Goal: Information Seeking & Learning: Learn about a topic

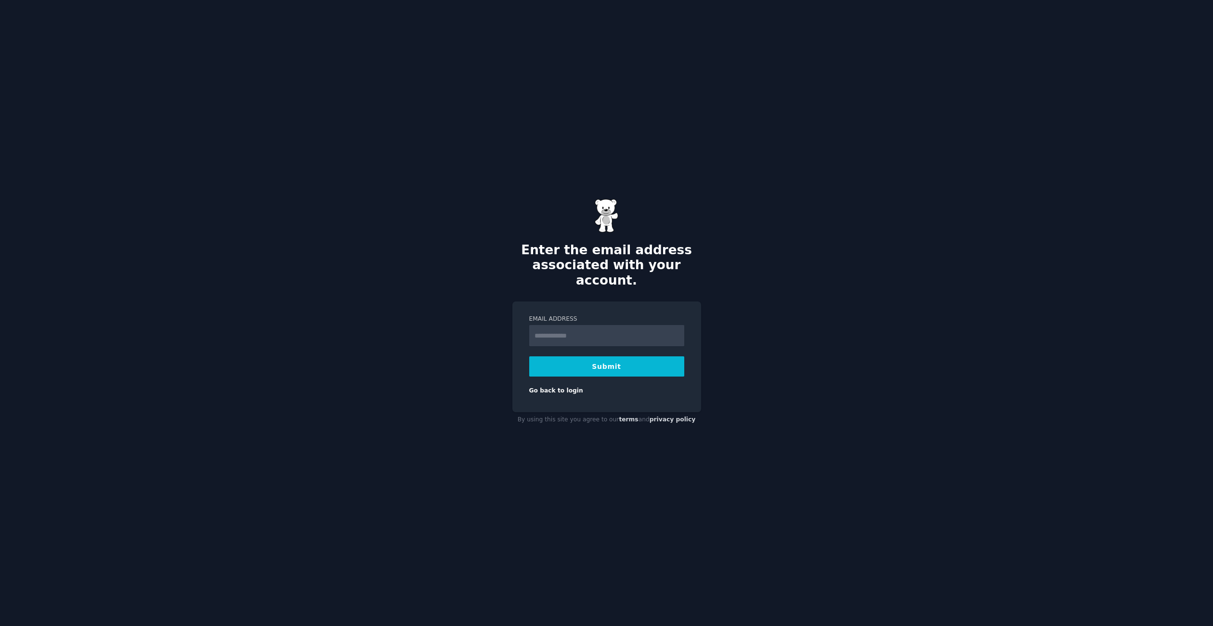
click at [610, 334] on input "Email Address" at bounding box center [606, 335] width 155 height 21
type input "**********"
click at [599, 356] on button "Submit" at bounding box center [606, 366] width 155 height 20
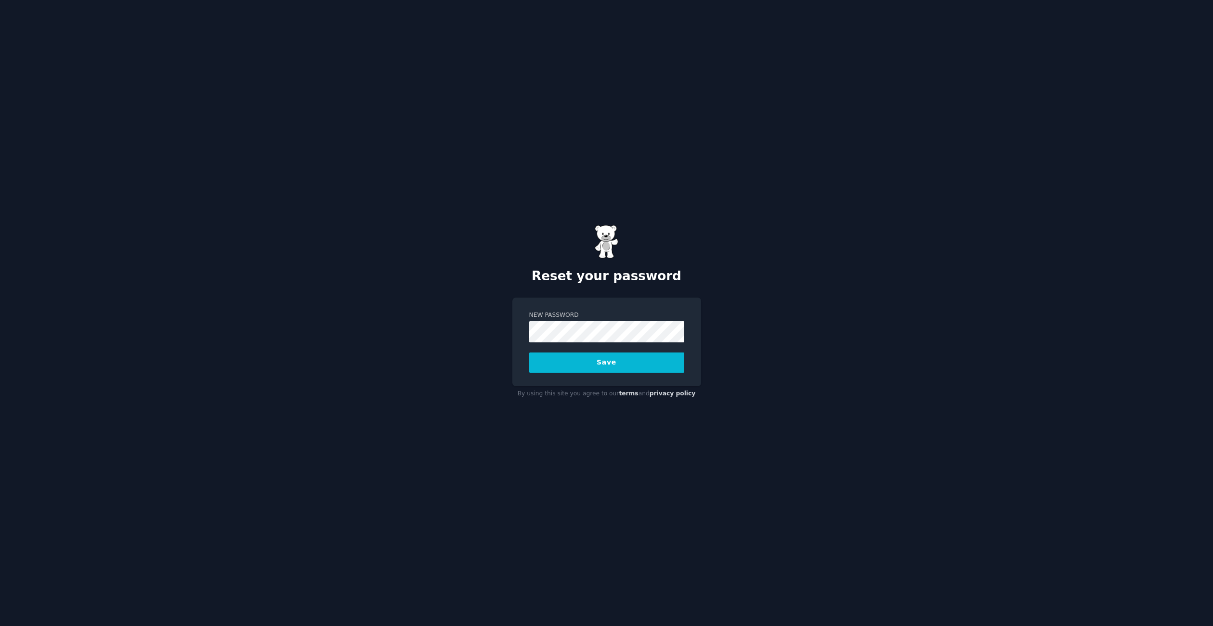
click at [458, 326] on div "Reset your password New Password Save By using this site you agree to our terms…" at bounding box center [606, 313] width 1213 height 626
click at [529, 352] on button "Save" at bounding box center [606, 362] width 155 height 20
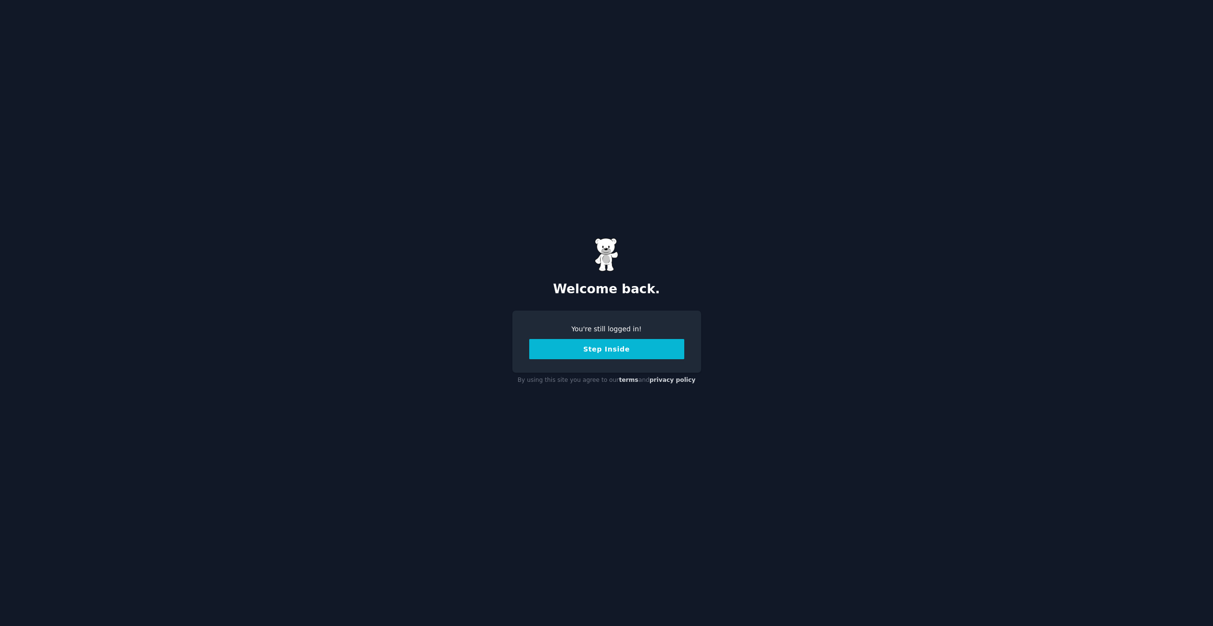
click at [575, 351] on button "Step Inside" at bounding box center [606, 349] width 155 height 20
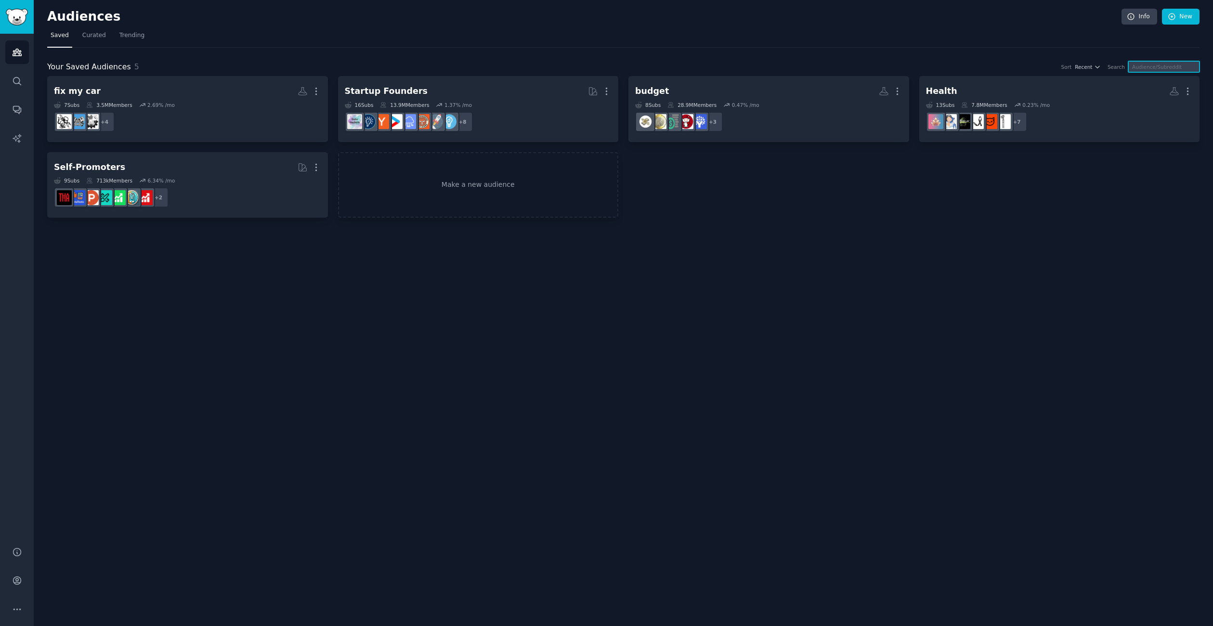
click at [1152, 71] on input "text" at bounding box center [1163, 66] width 71 height 11
type input "p"
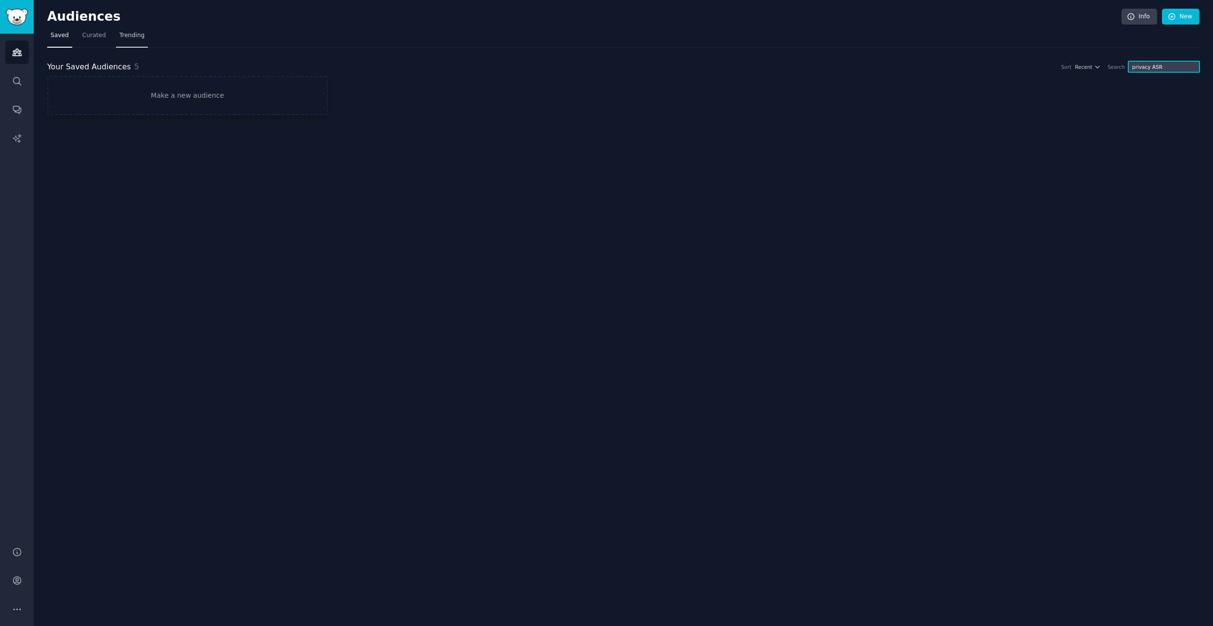
type input "privacy ASR"
click at [116, 37] on link "Trending" at bounding box center [132, 38] width 32 height 20
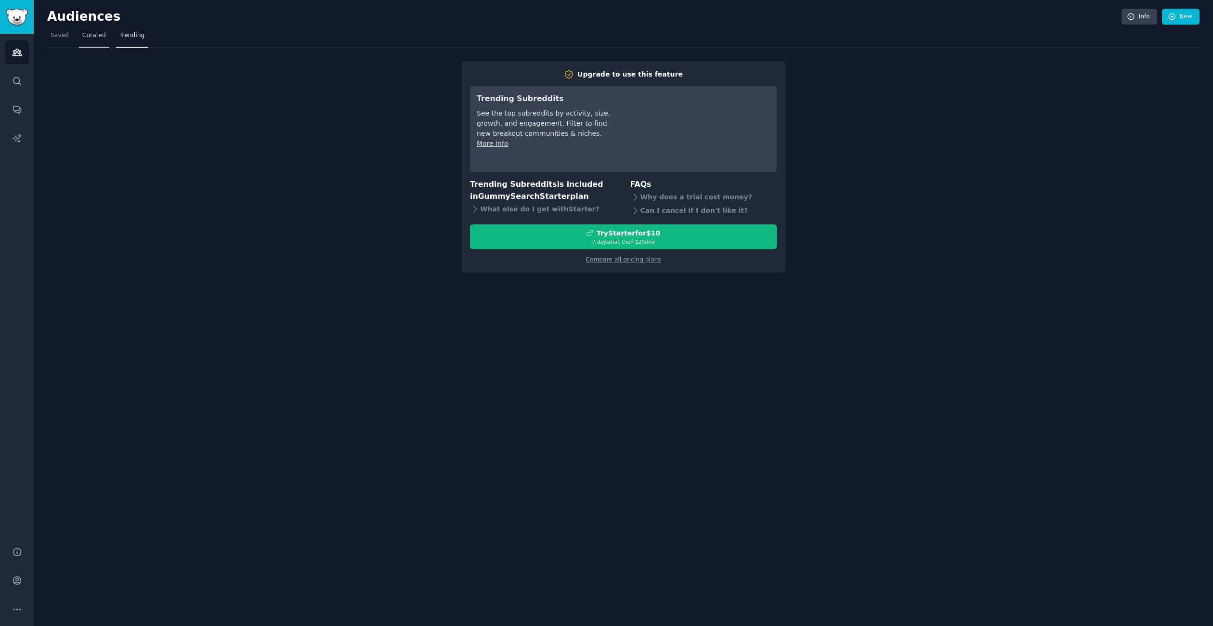
click at [92, 35] on span "Curated" at bounding box center [94, 35] width 24 height 9
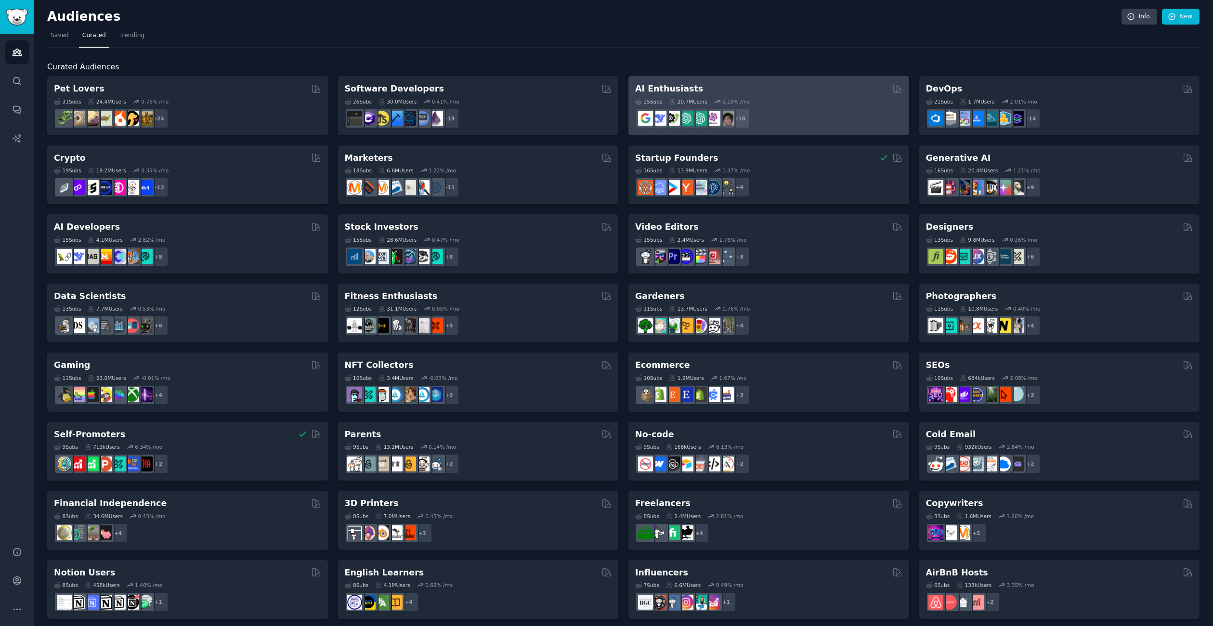
click at [647, 90] on h2 "AI Enthusiasts" at bounding box center [669, 89] width 68 height 12
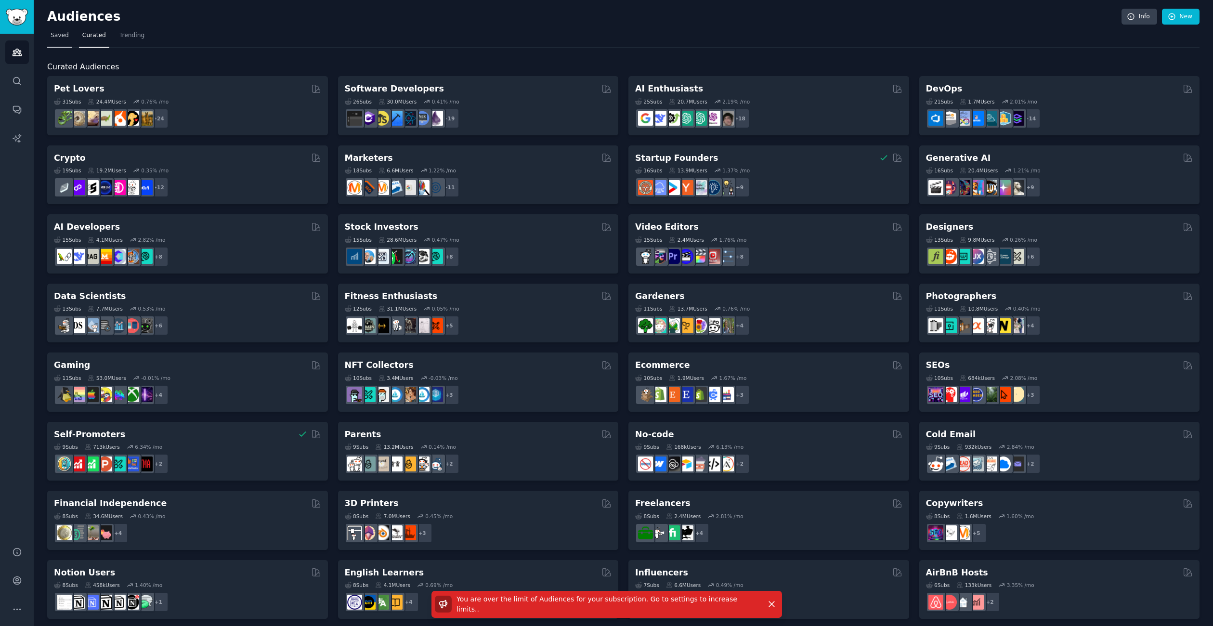
click at [65, 36] on span "Saved" at bounding box center [60, 35] width 18 height 9
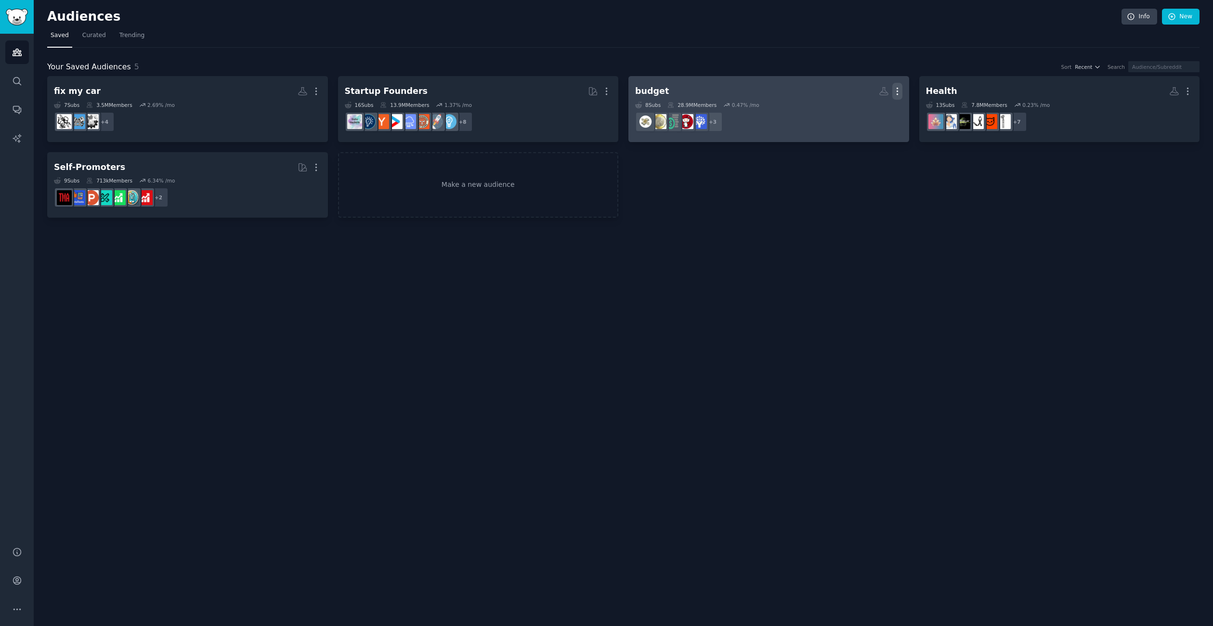
click at [901, 92] on icon "button" at bounding box center [897, 91] width 10 height 10
click at [873, 114] on p "Delete" at bounding box center [871, 111] width 22 height 10
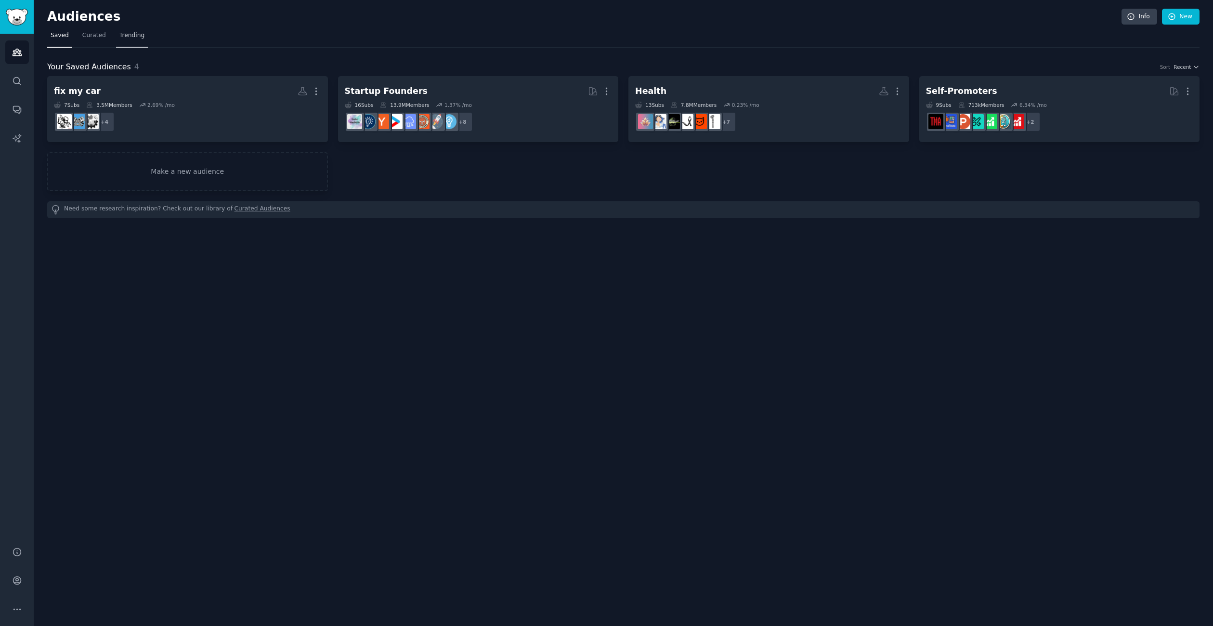
click at [116, 35] on link "Trending" at bounding box center [132, 38] width 32 height 20
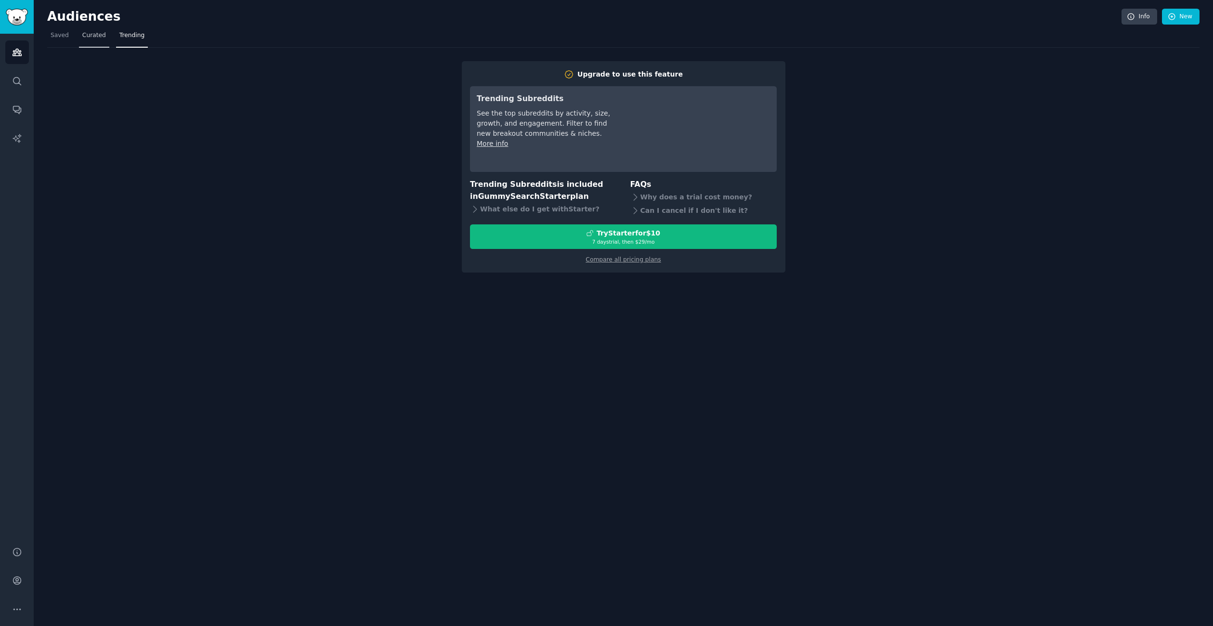
click at [88, 35] on span "Curated" at bounding box center [94, 35] width 24 height 9
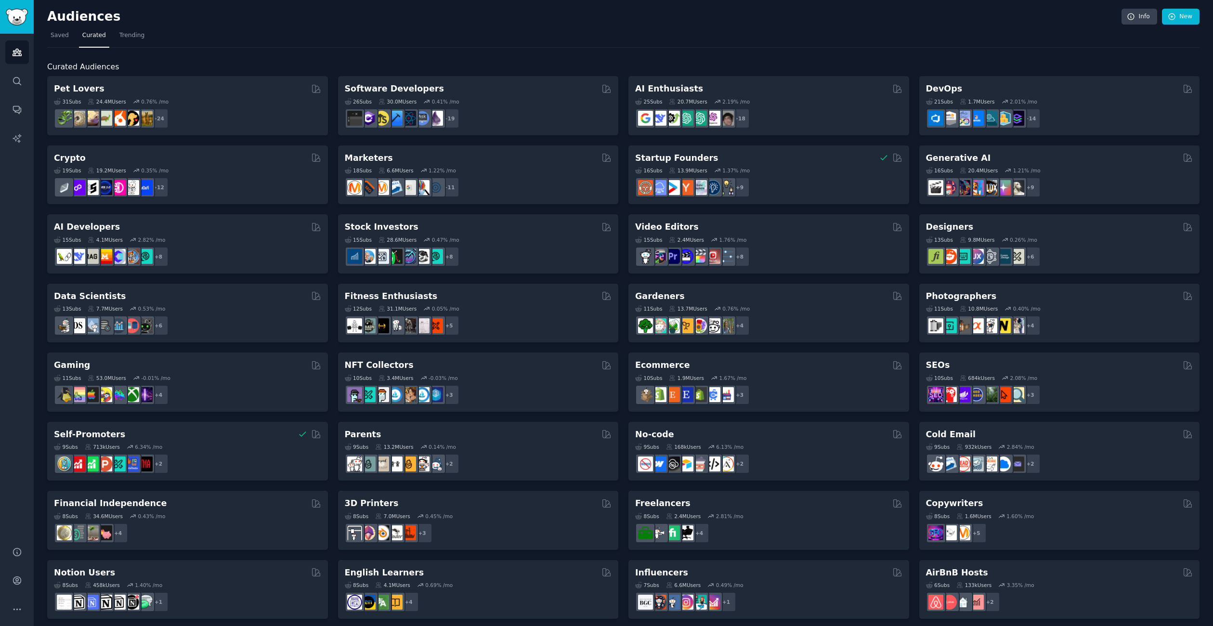
drag, startPoint x: 126, startPoint y: 39, endPoint x: 339, endPoint y: 121, distance: 228.4
click at [126, 39] on span "Trending" at bounding box center [131, 35] width 25 height 9
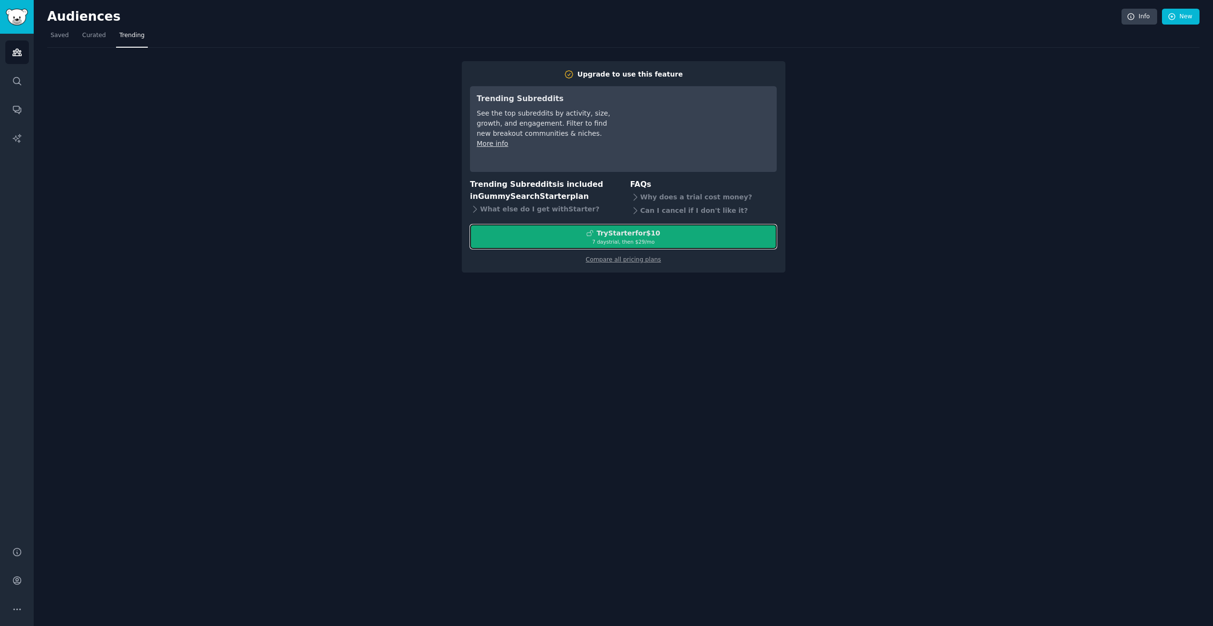
click at [574, 245] on button "Try Starter for $10 7 days trial, then $ 29 /mo" at bounding box center [623, 236] width 307 height 25
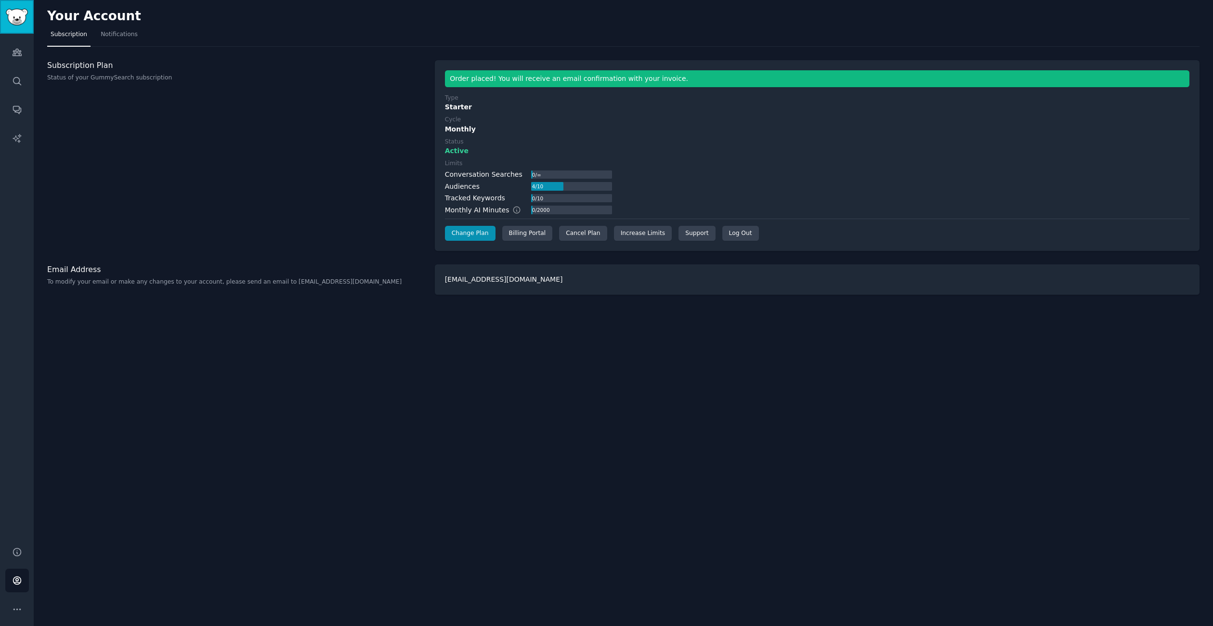
click at [13, 18] on img "Sidebar" at bounding box center [17, 17] width 22 height 17
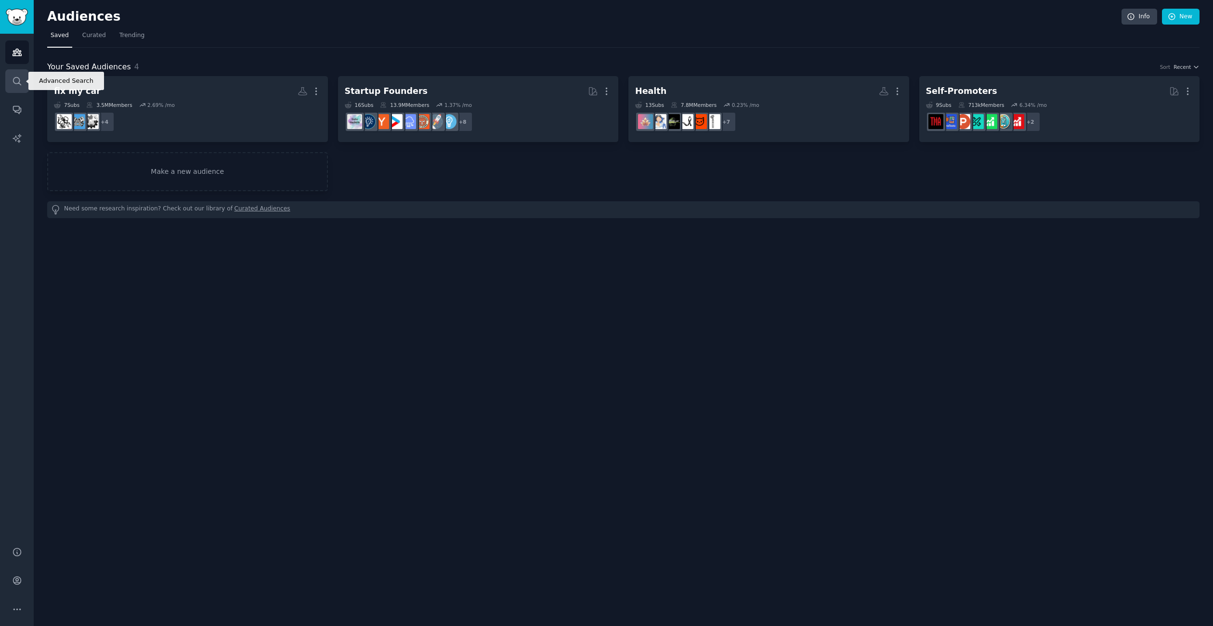
click at [6, 87] on link "Search" at bounding box center [17, 81] width 24 height 24
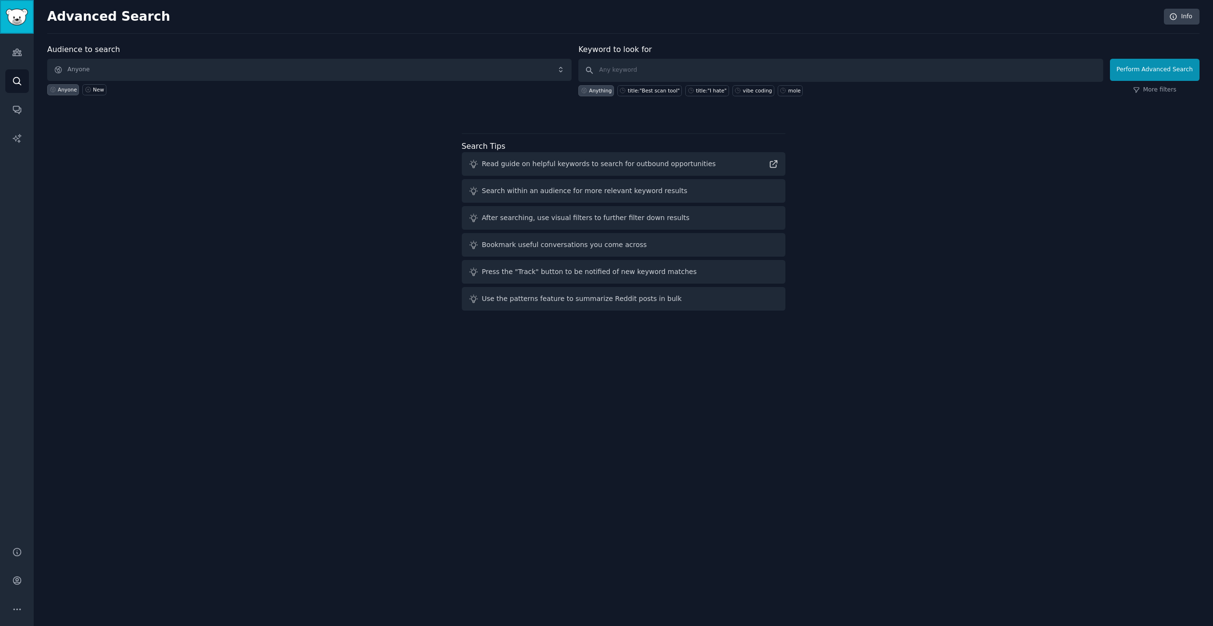
click at [24, 18] on img "Sidebar" at bounding box center [17, 17] width 22 height 17
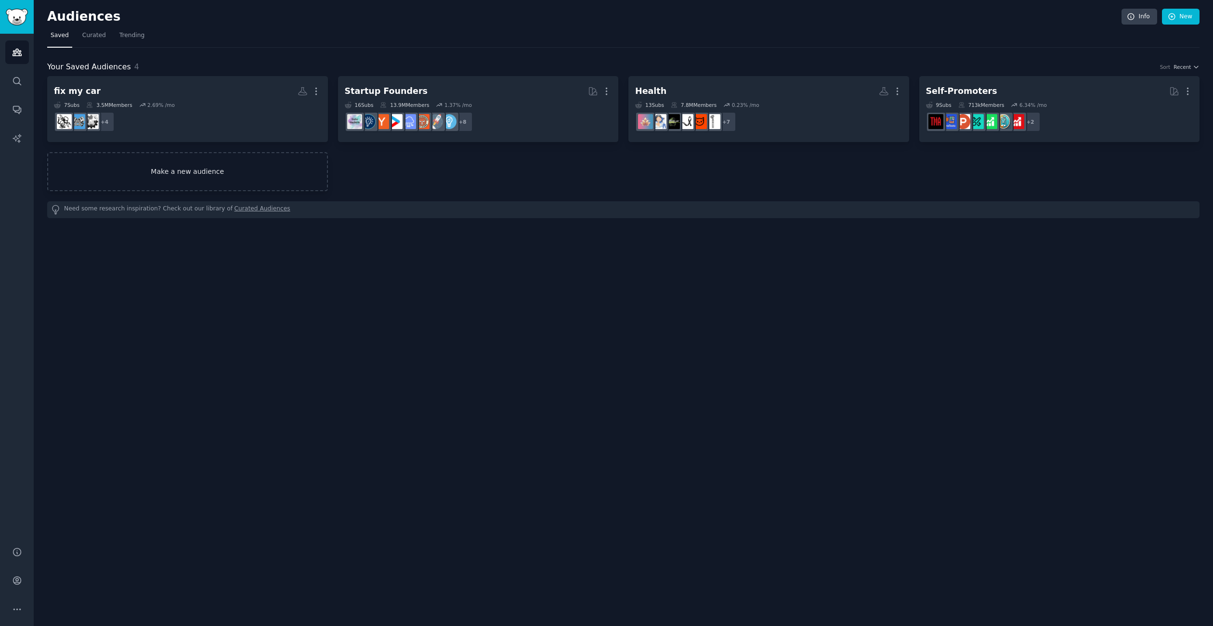
click at [285, 169] on link "Make a new audience" at bounding box center [187, 171] width 281 height 39
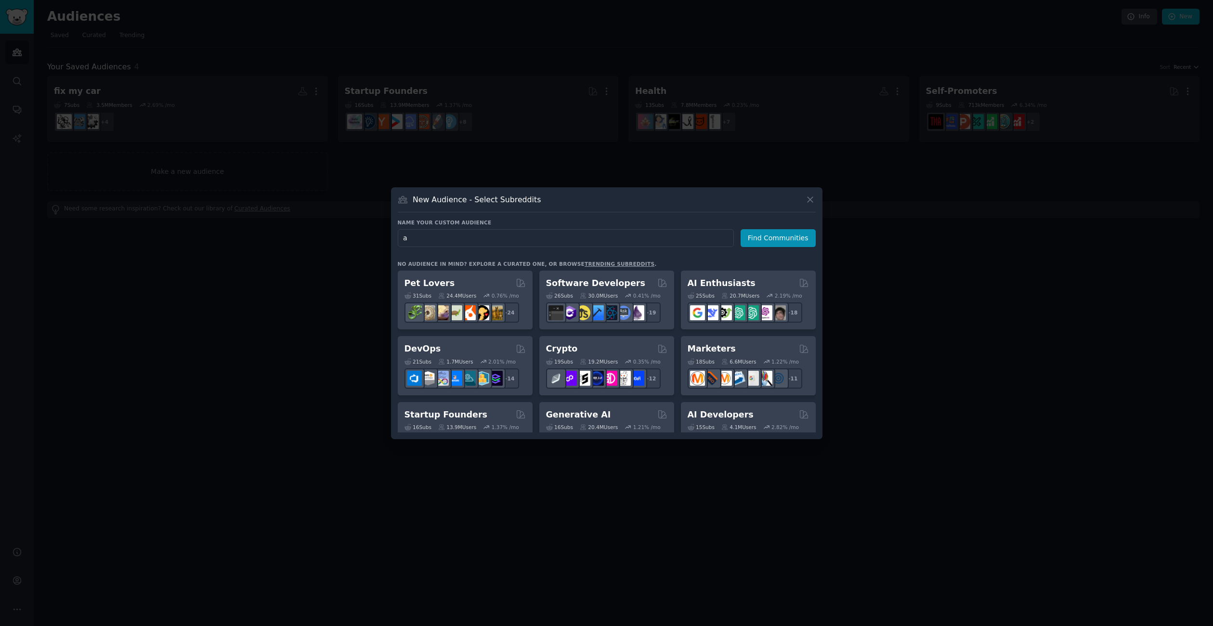
type input "a"
click at [731, 274] on div "AI Enthusiasts 25 Sub s 20.7M Users 2.19 % /mo + 18" at bounding box center [748, 300] width 135 height 59
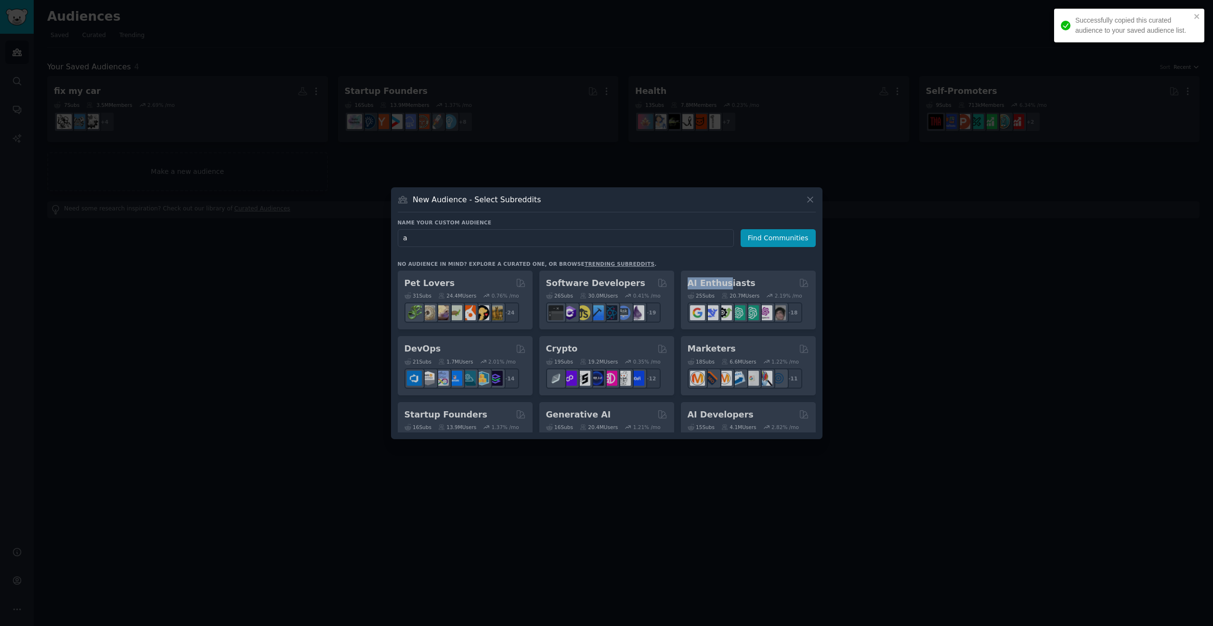
click at [741, 283] on div "Pet Lovers 31 Sub s 24.4M Users 0.76 % /mo + 24 Software Developers 26 Sub s 30…" at bounding box center [607, 352] width 418 height 162
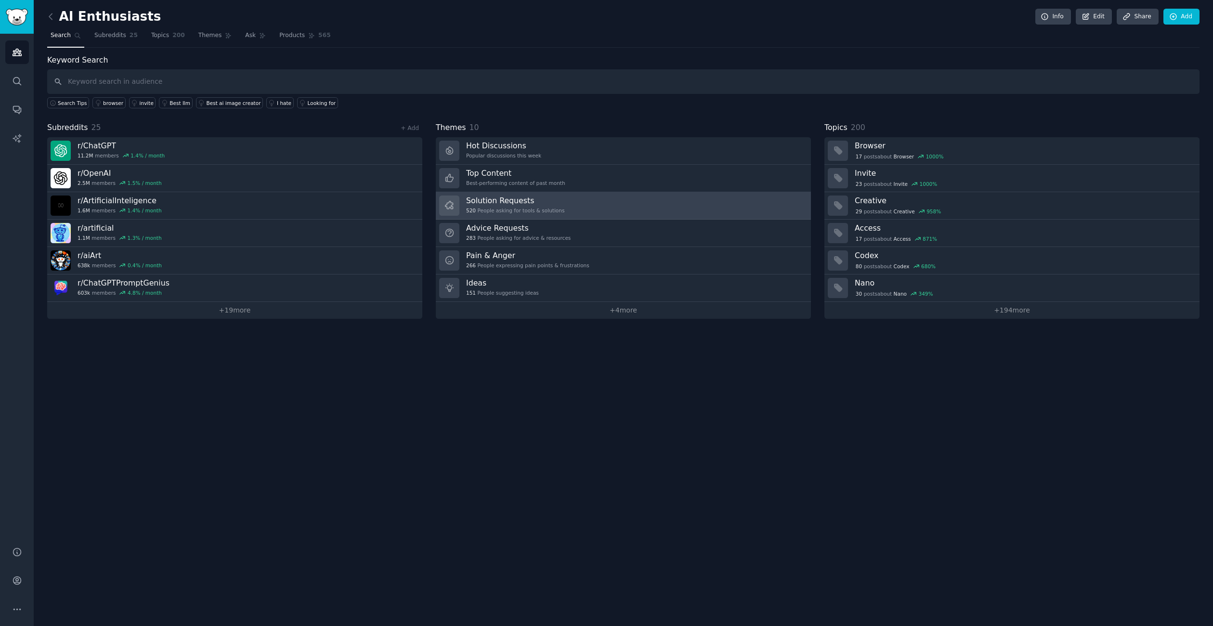
click at [533, 214] on div "Solution Requests 520 People asking for tools & solutions" at bounding box center [515, 205] width 98 height 20
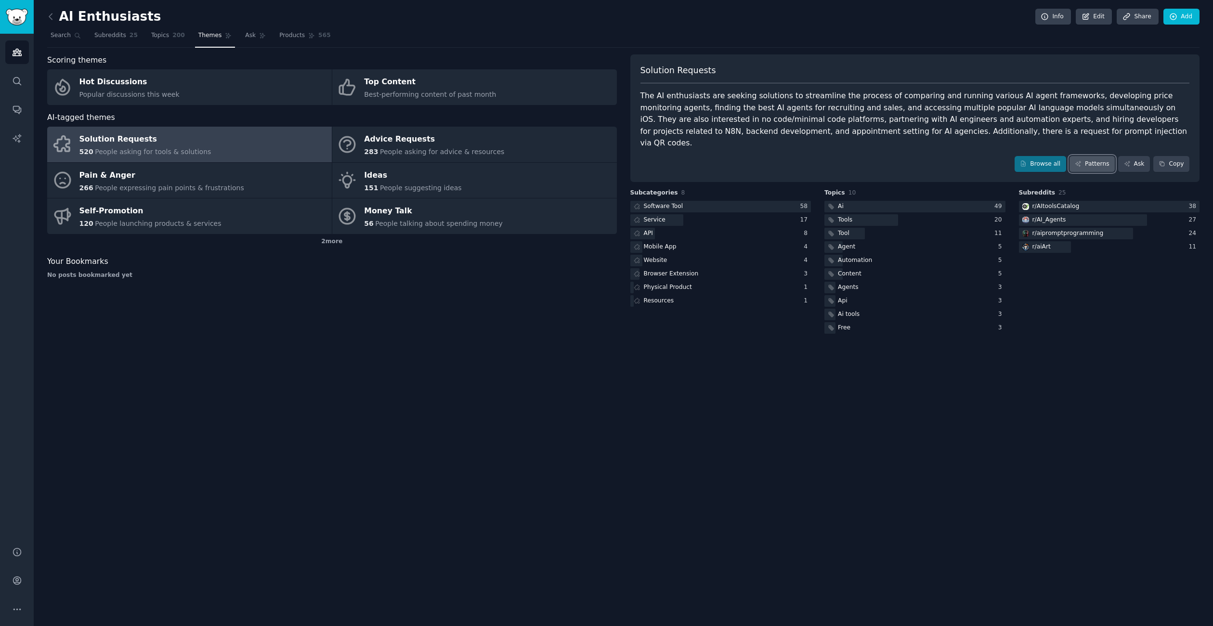
click at [1079, 156] on link "Patterns" at bounding box center [1091, 164] width 45 height 16
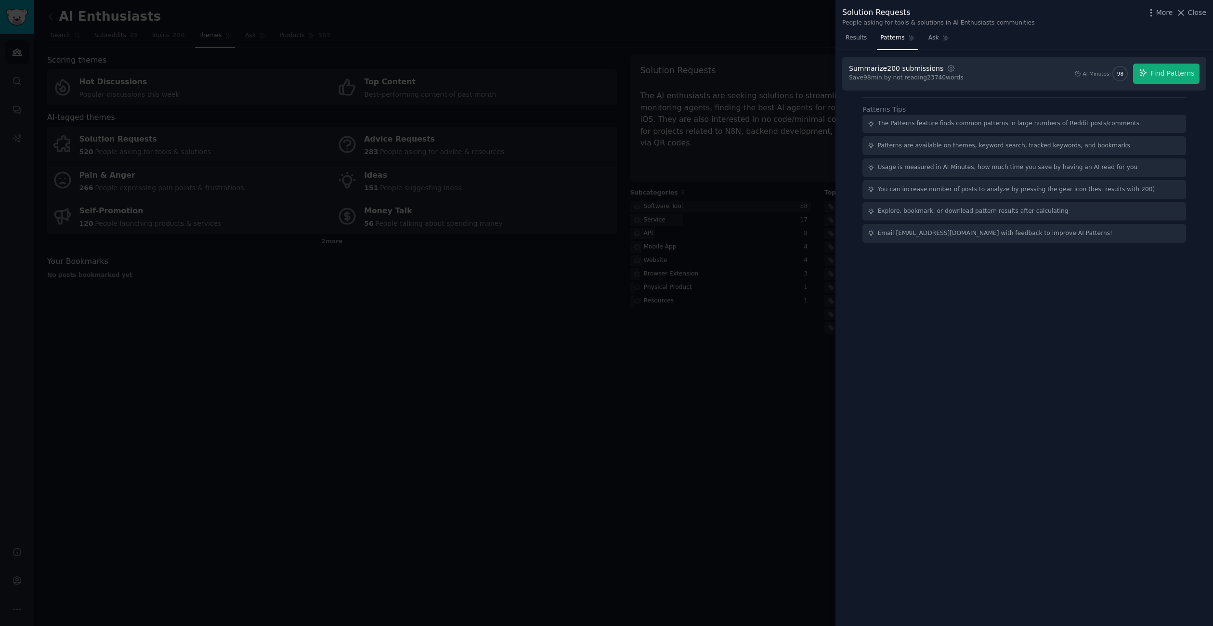
click at [943, 123] on div "The Patterns feature finds common patterns in large numbers of Reddit posts/com…" at bounding box center [1009, 123] width 262 height 9
click at [1171, 73] on span "Find Patterns" at bounding box center [1172, 73] width 44 height 10
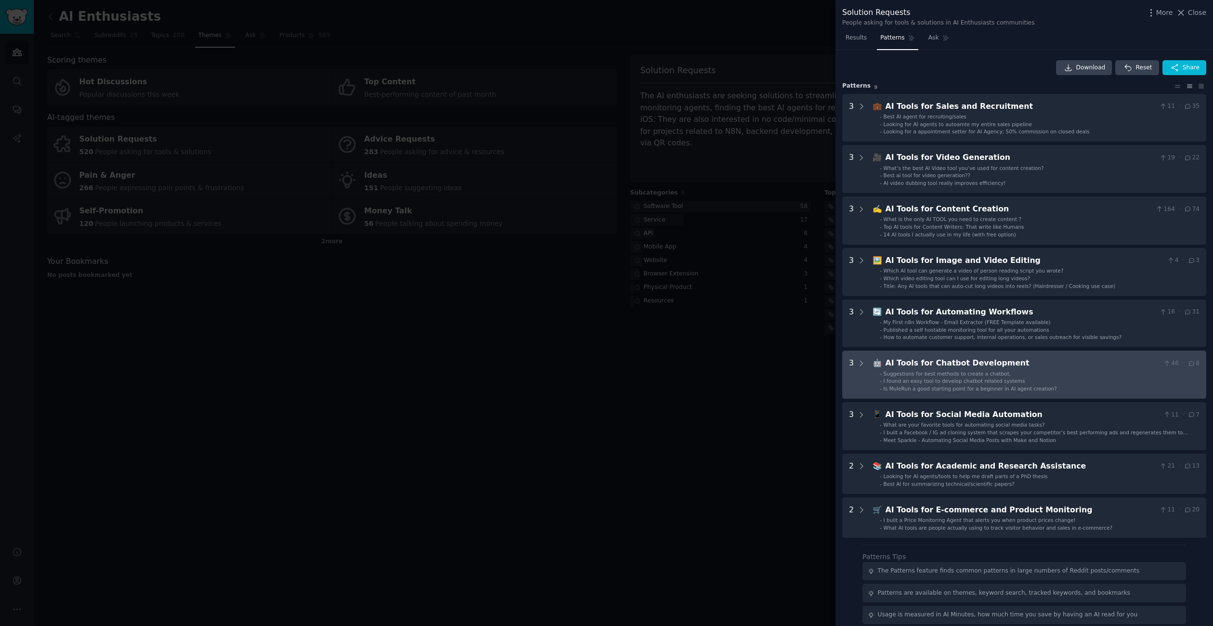
click at [1036, 363] on div "AI Tools for Chatbot Development" at bounding box center [1022, 363] width 274 height 12
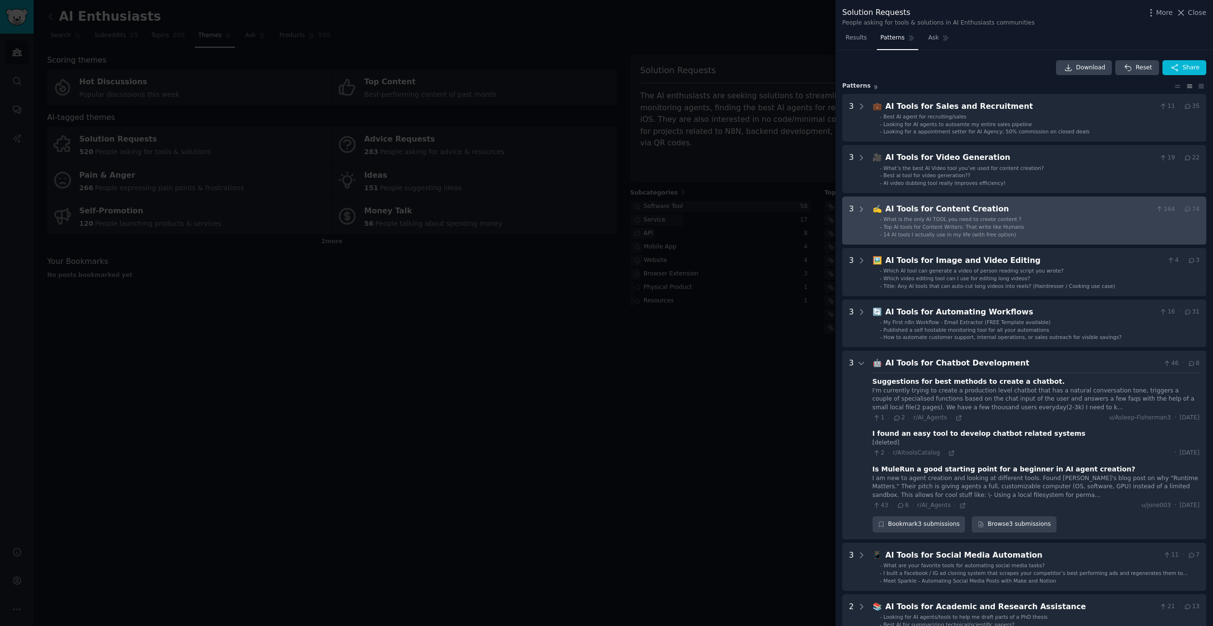
click at [974, 235] on span "14 AI tools I actually use in my life (with free option)" at bounding box center [949, 235] width 132 height 6
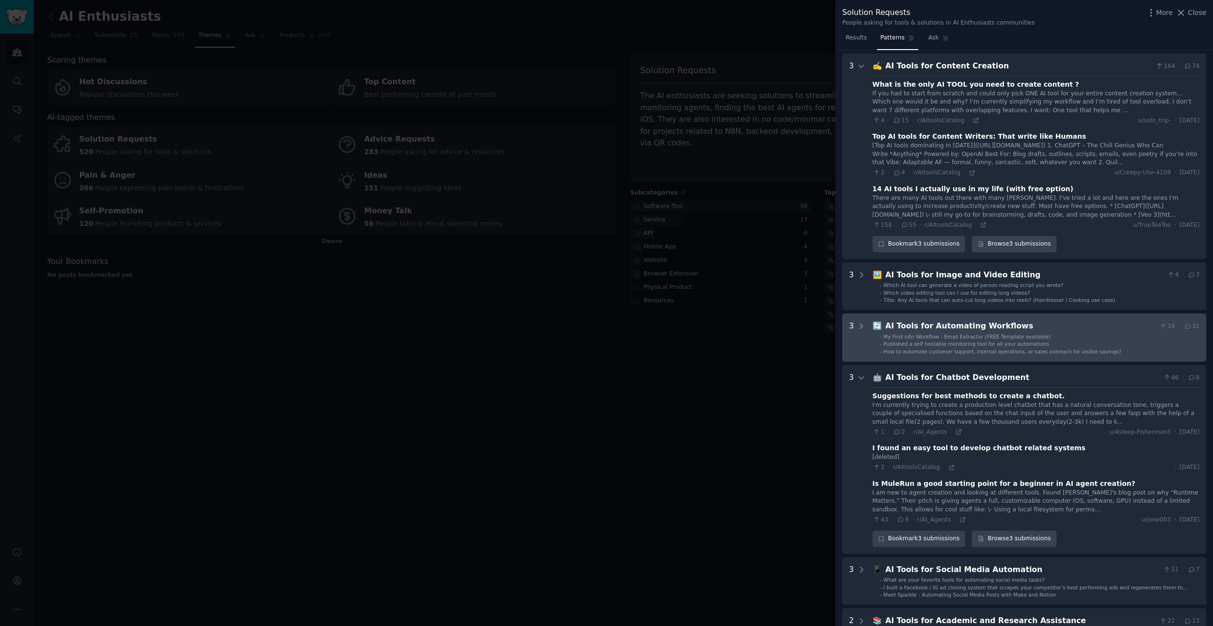
scroll to position [147, 0]
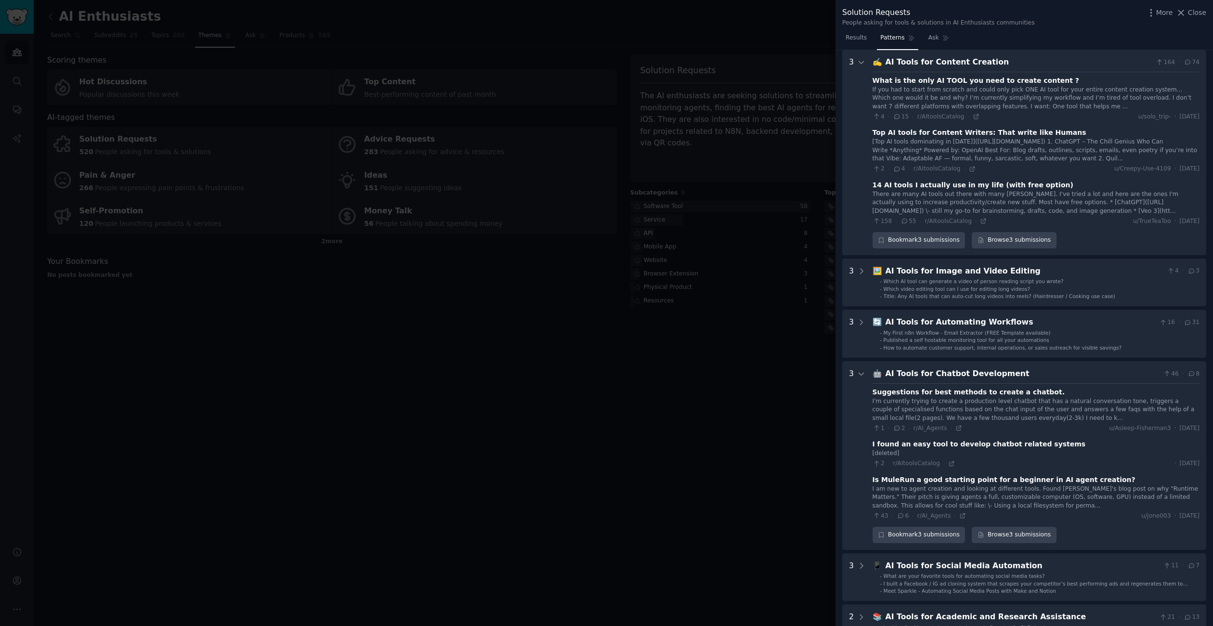
click at [494, 345] on div at bounding box center [606, 313] width 1213 height 626
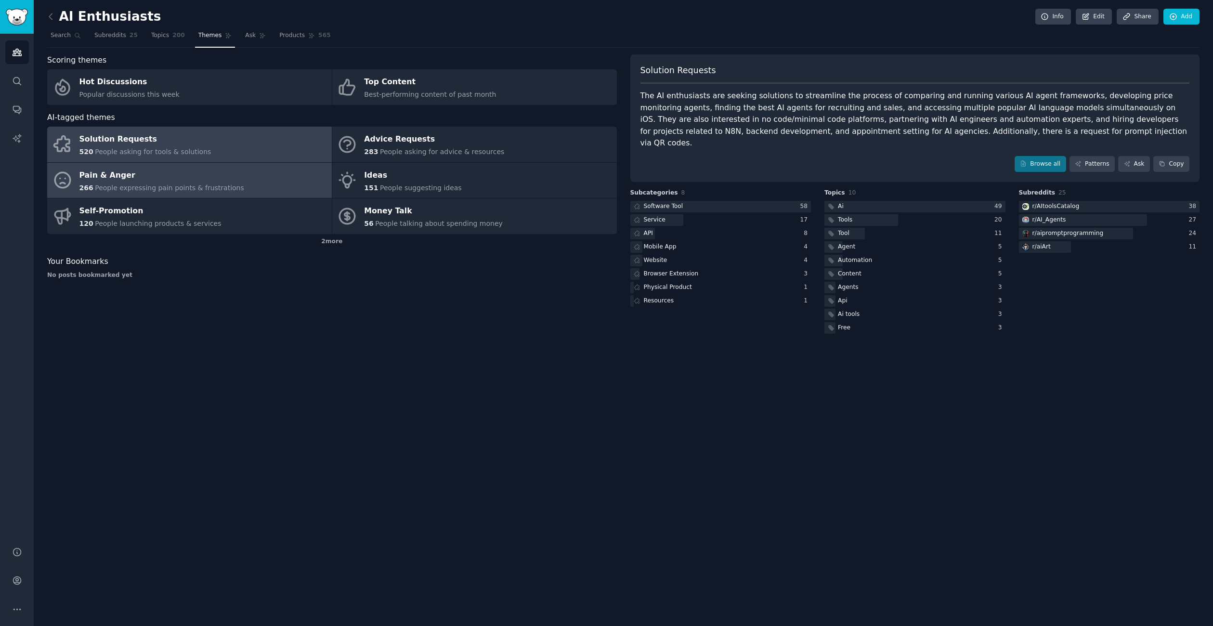
click at [160, 184] on span "People expressing pain points & frustrations" at bounding box center [169, 188] width 149 height 8
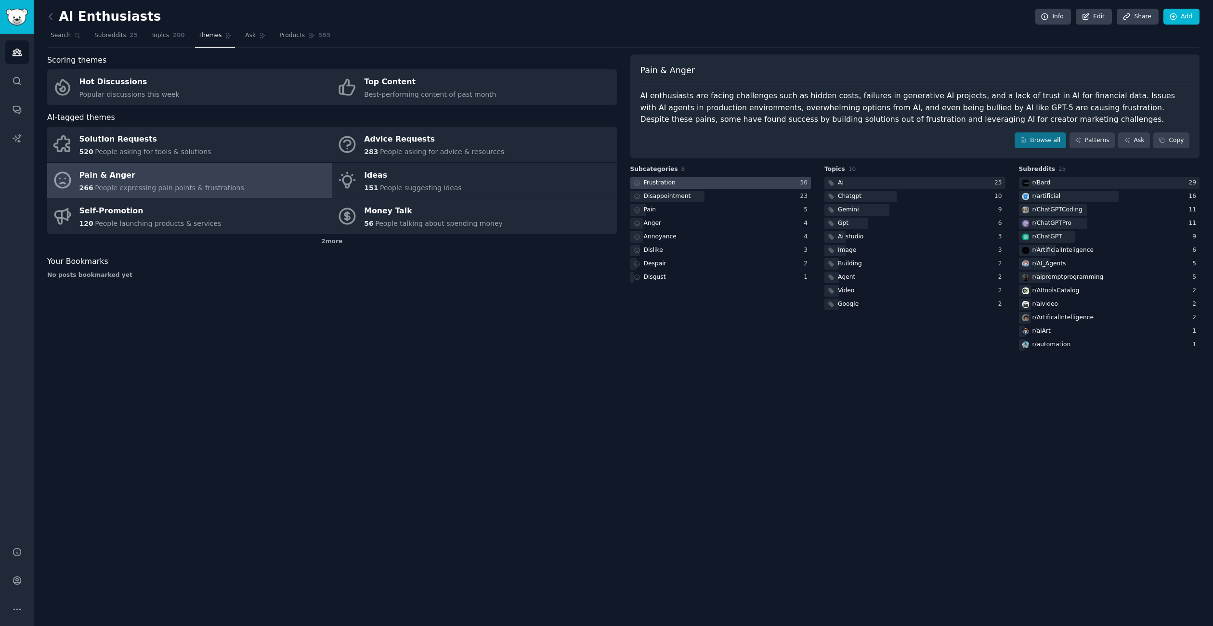
click at [760, 181] on div at bounding box center [720, 183] width 181 height 12
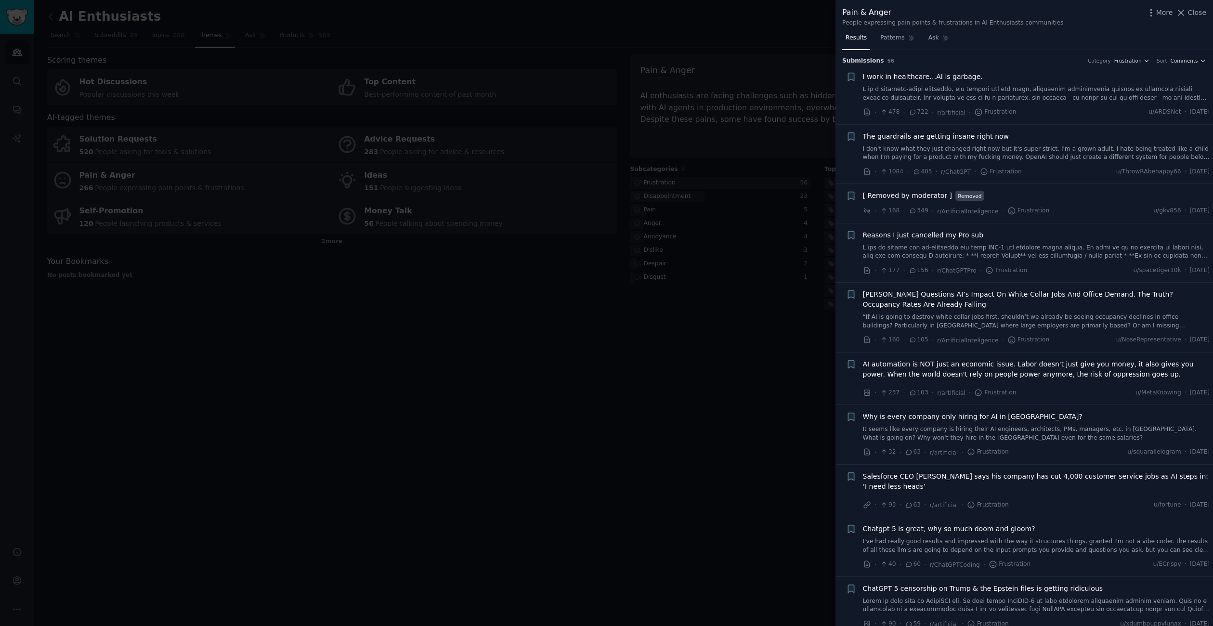
click at [998, 97] on link at bounding box center [1036, 93] width 347 height 17
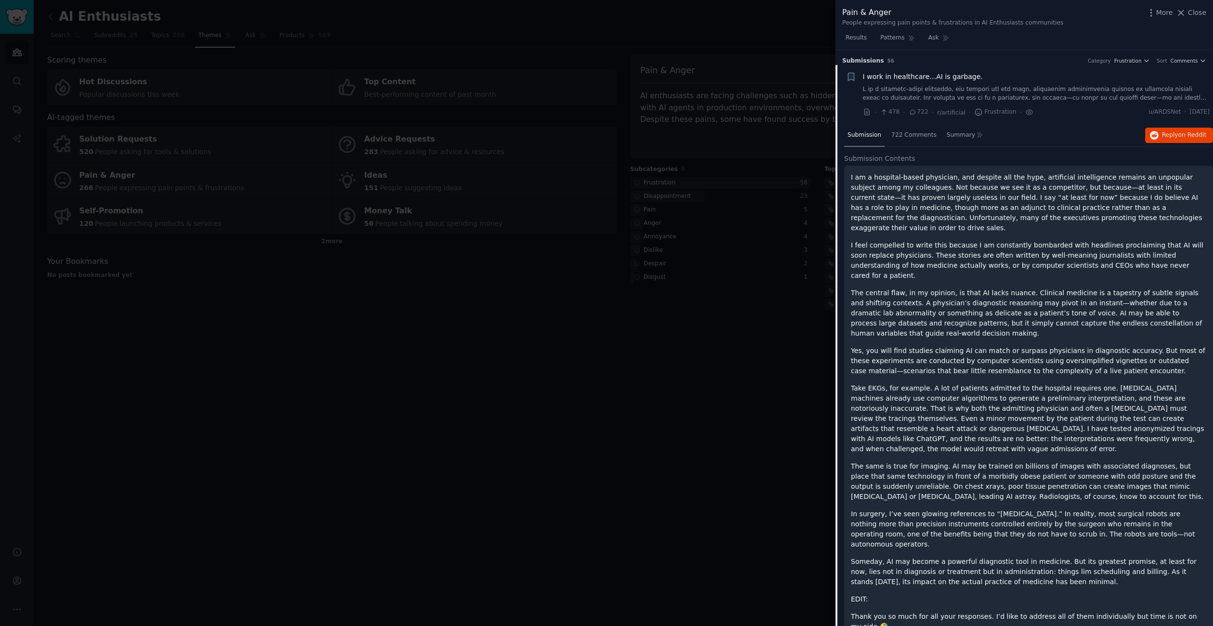
scroll to position [15, 0]
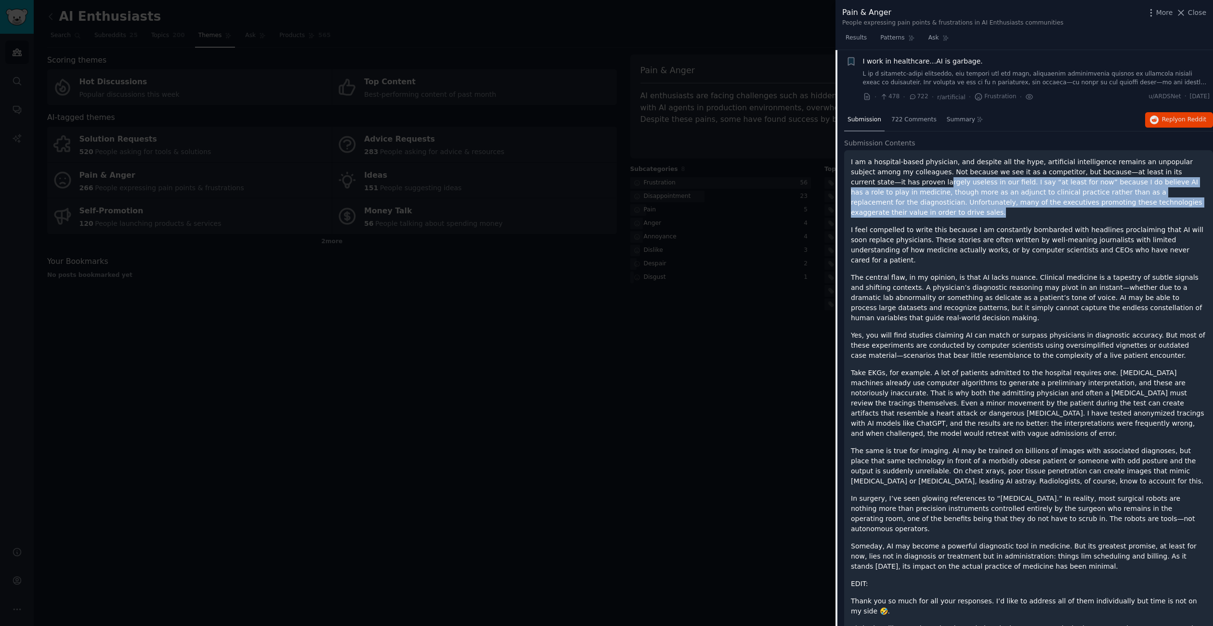
drag, startPoint x: 885, startPoint y: 181, endPoint x: 981, endPoint y: 210, distance: 100.2
click at [981, 210] on p "I am a hospital-based physician, and despite all the hype, artificial intellige…" at bounding box center [1028, 187] width 355 height 61
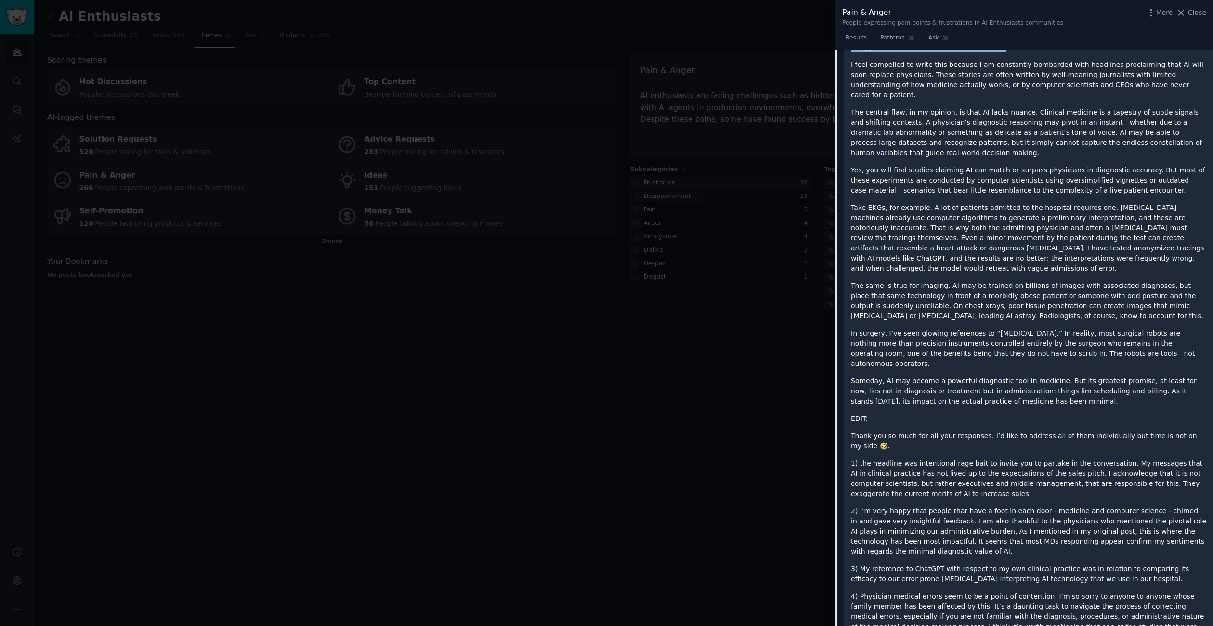
scroll to position [246, 0]
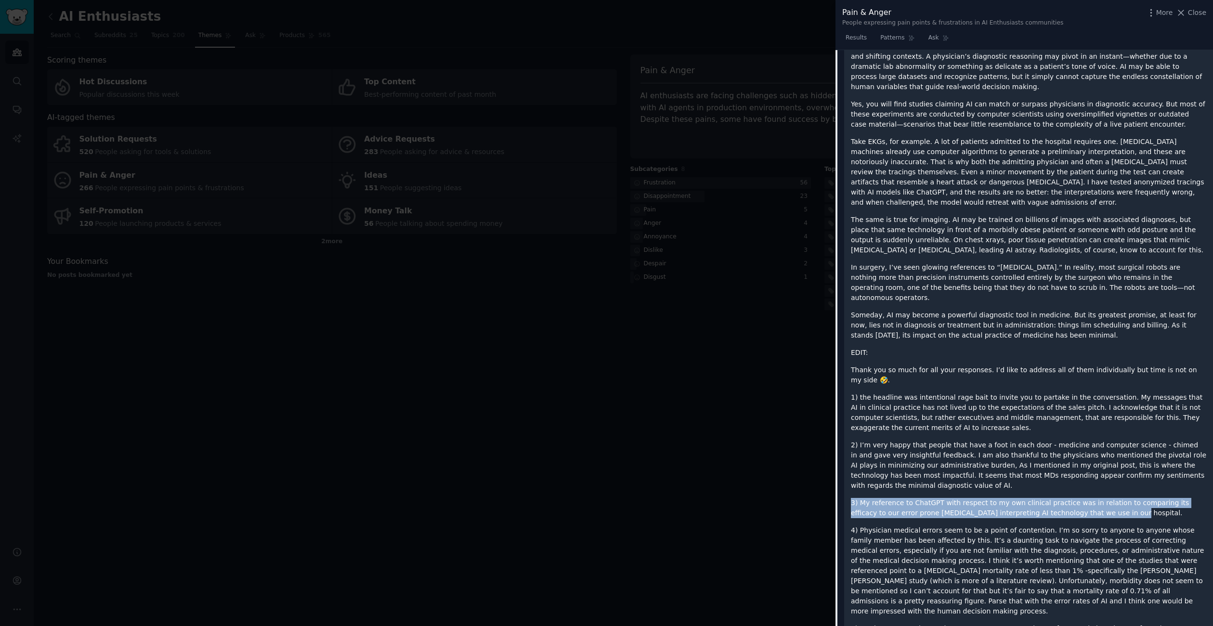
drag, startPoint x: 1040, startPoint y: 477, endPoint x: 1114, endPoint y: 491, distance: 76.0
click at [1114, 491] on div "I am a hospital-based physician, and despite all the hype, artificial intellige…" at bounding box center [1028, 285] width 355 height 718
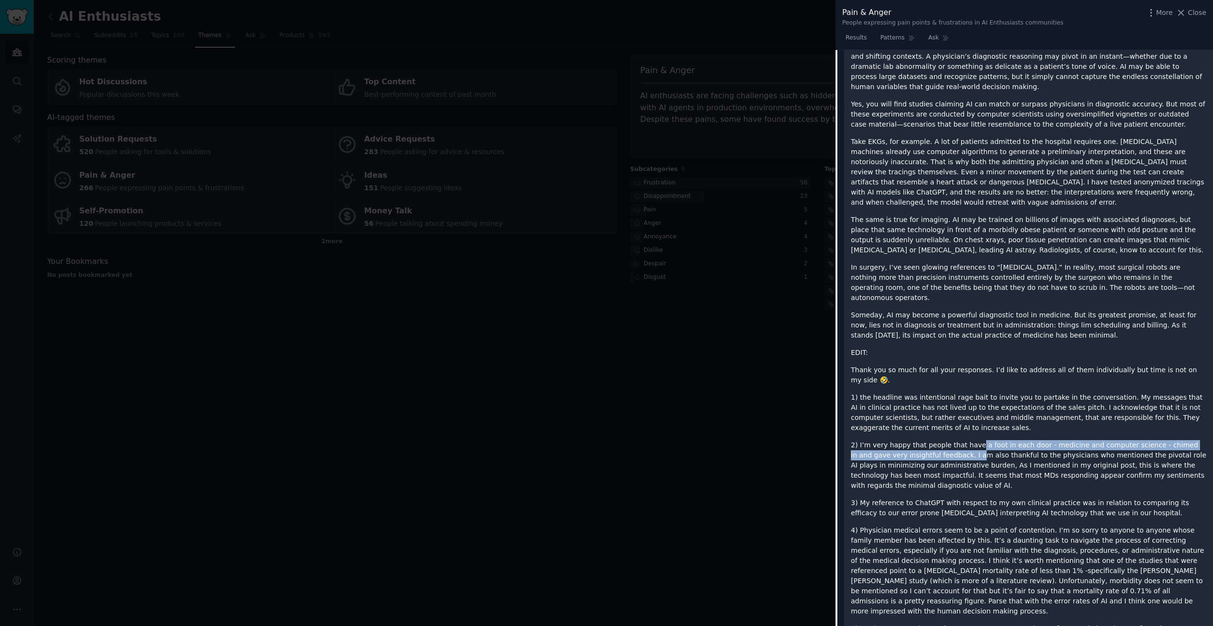
drag, startPoint x: 973, startPoint y: 427, endPoint x: 954, endPoint y: 432, distance: 20.0
click at [954, 440] on p "2) I’m very happy that people that have a foot in each door - medicine and comp…" at bounding box center [1028, 465] width 355 height 51
click at [957, 440] on p "2) I’m very happy that people that have a foot in each door - medicine and comp…" at bounding box center [1028, 465] width 355 height 51
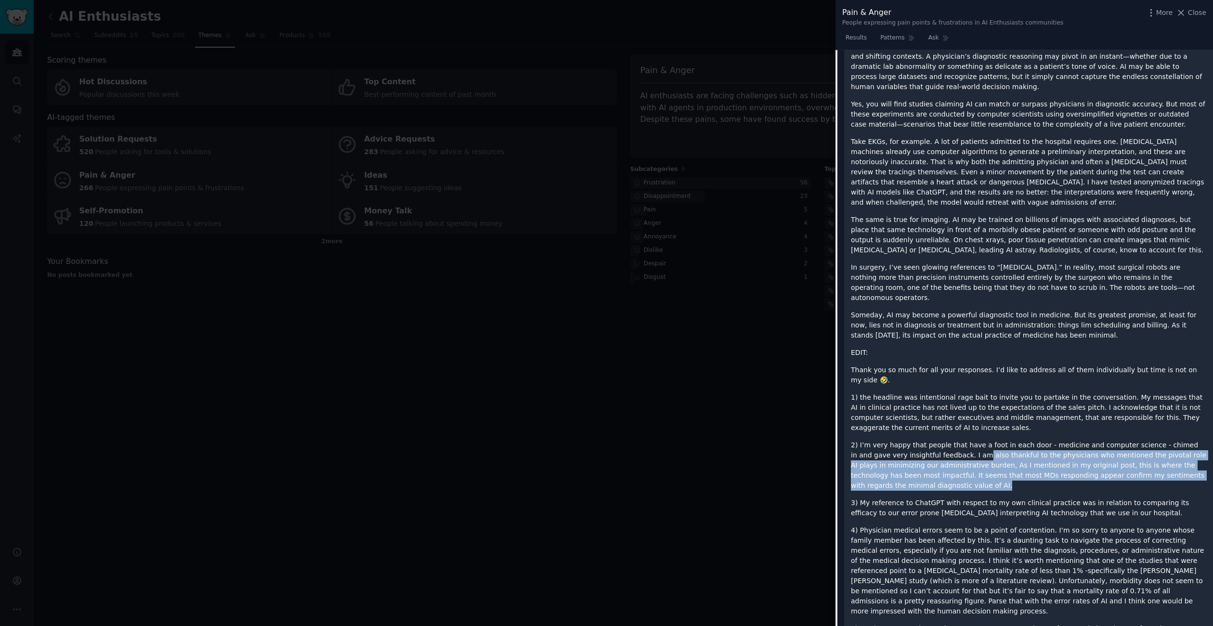
drag, startPoint x: 962, startPoint y: 431, endPoint x: 968, endPoint y: 470, distance: 39.4
click at [968, 470] on p "2) I’m very happy that people that have a foot in each door - medicine and comp…" at bounding box center [1028, 465] width 355 height 51
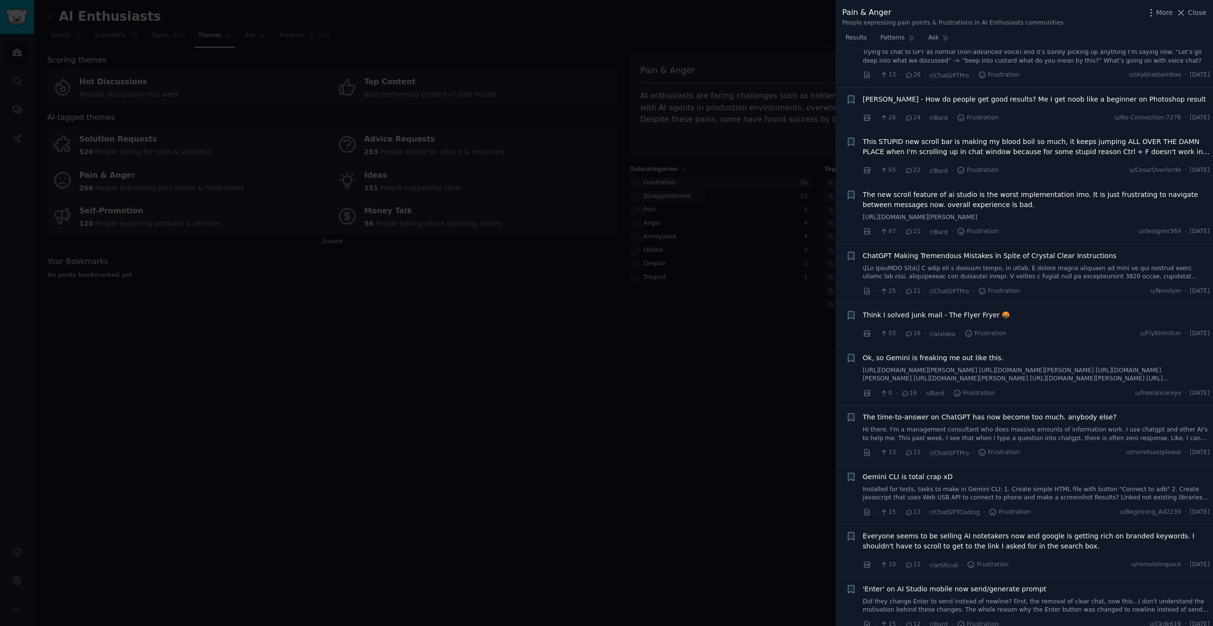
scroll to position [1748, 0]
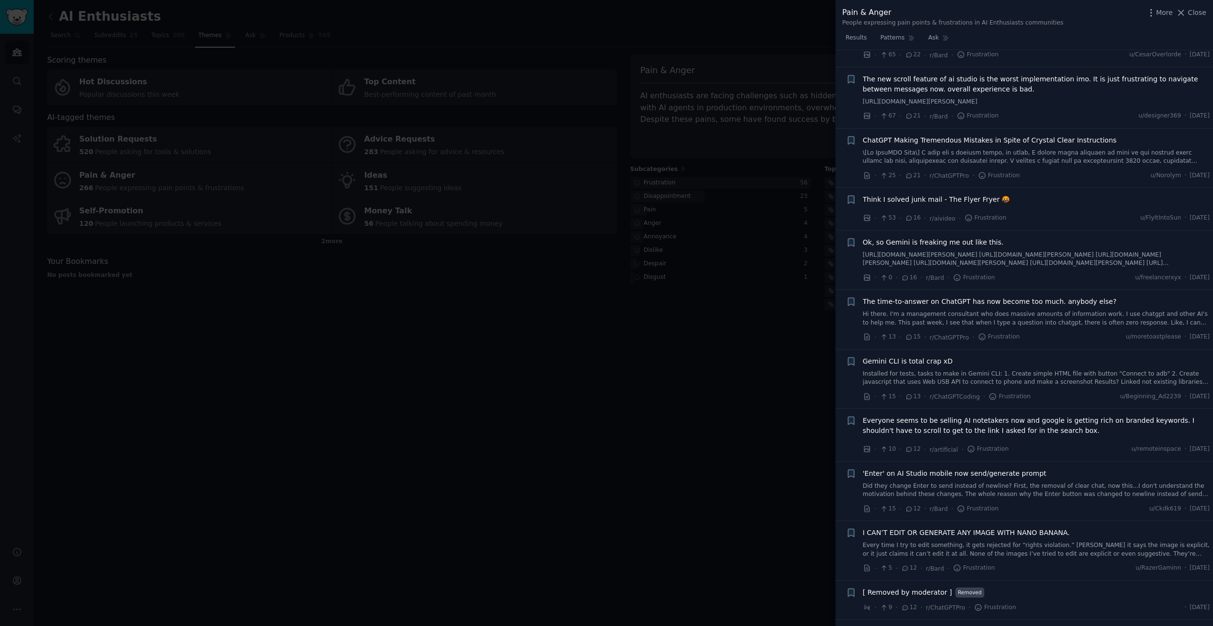
click at [732, 424] on div at bounding box center [606, 313] width 1213 height 626
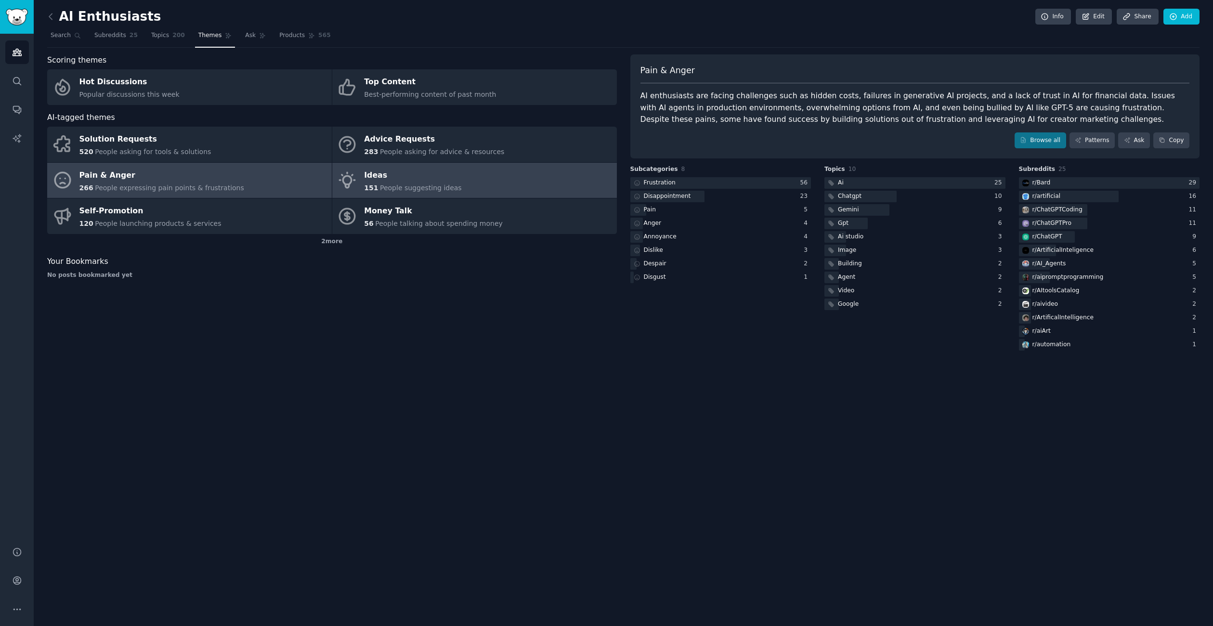
click at [418, 188] on span "People suggesting ideas" at bounding box center [421, 188] width 82 height 8
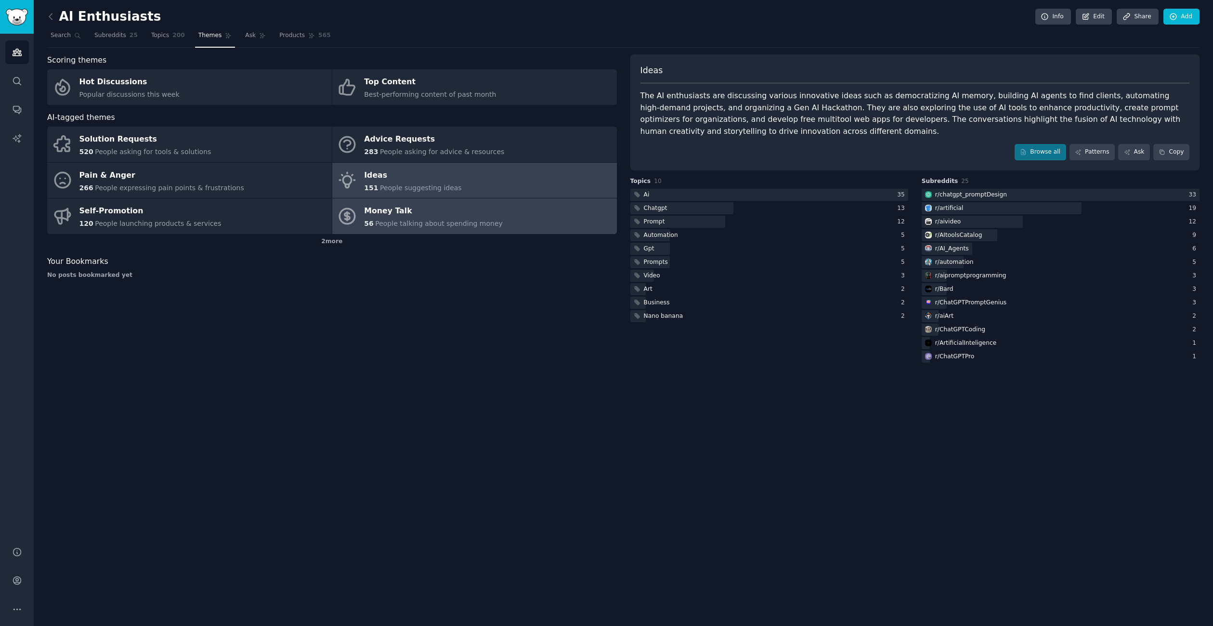
click at [552, 224] on link "Money Talk 56 People talking about spending money" at bounding box center [474, 216] width 284 height 36
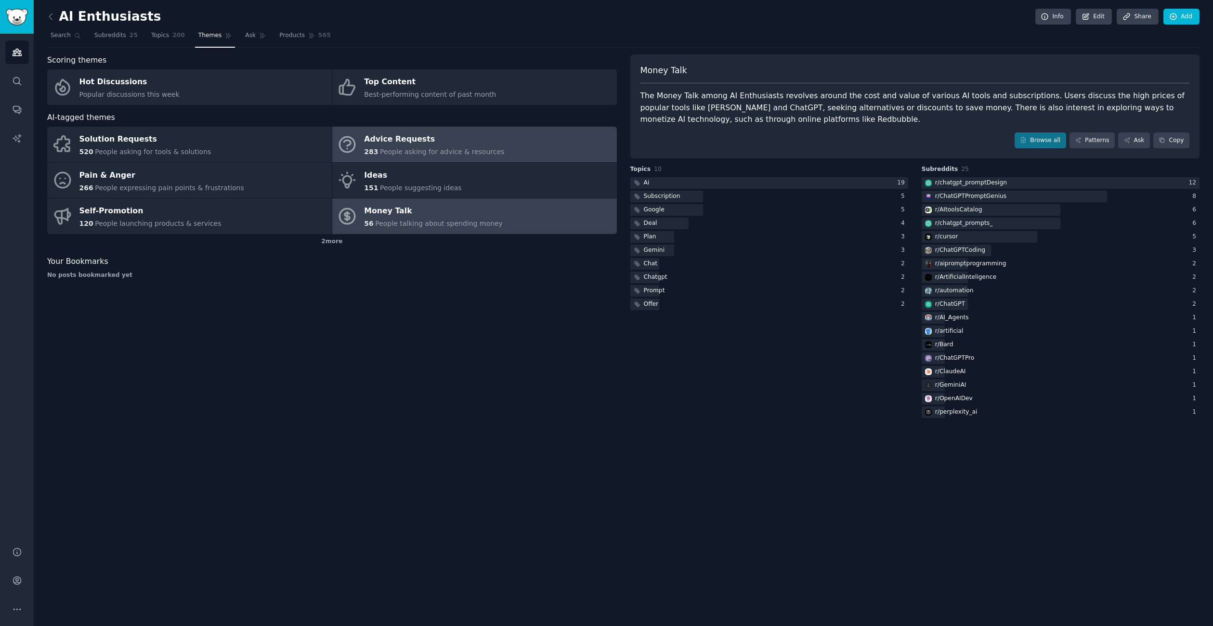
click at [384, 135] on div "Advice Requests" at bounding box center [434, 139] width 140 height 15
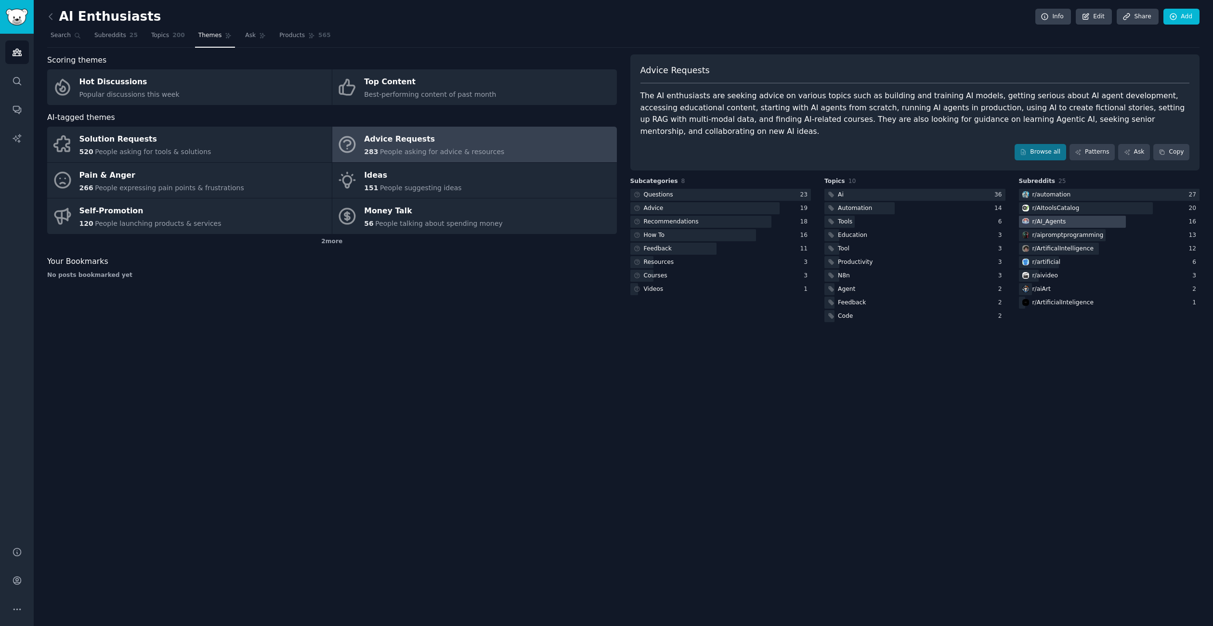
click at [1063, 218] on div "r/ AI_Agents" at bounding box center [1049, 222] width 34 height 9
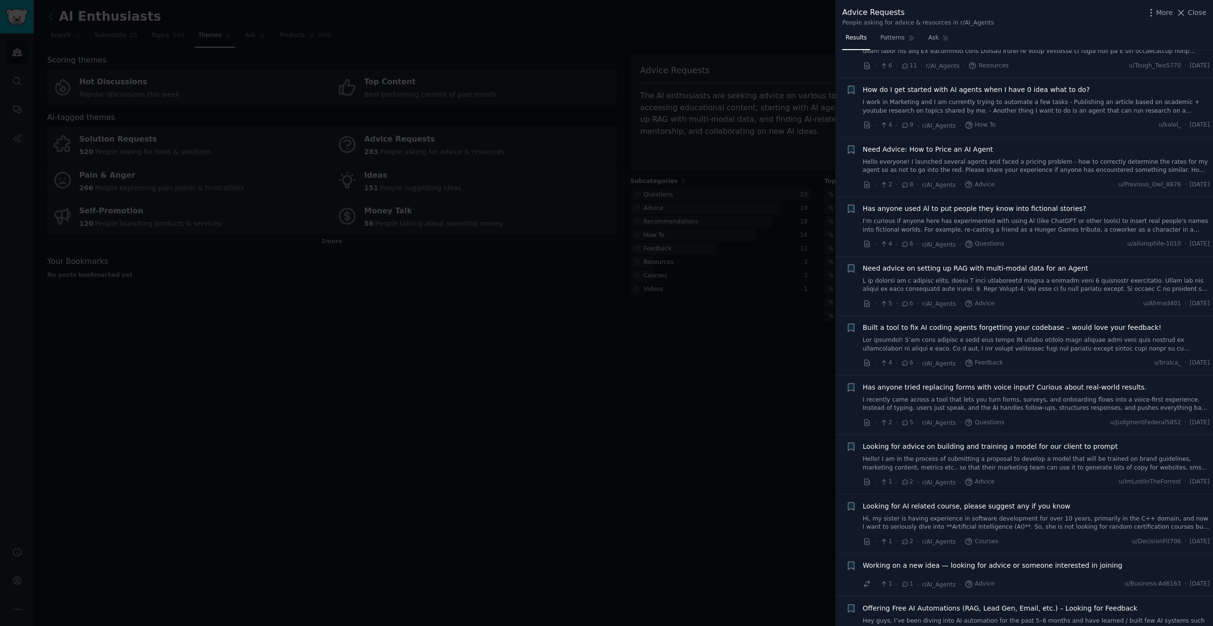
scroll to position [231, 0]
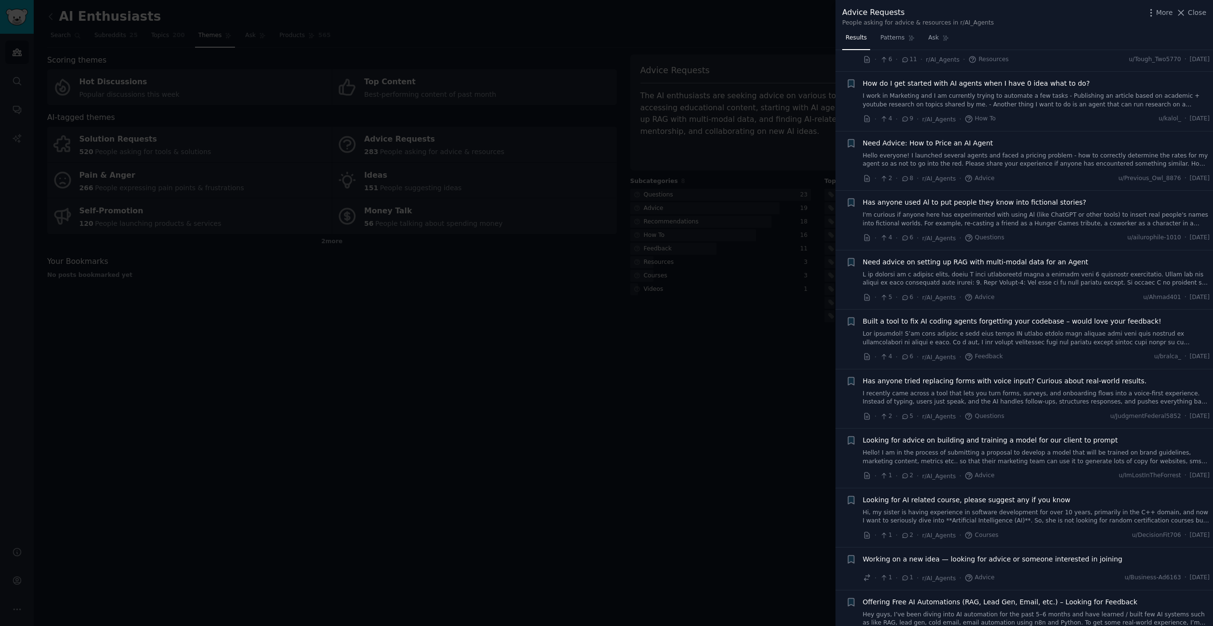
click at [1045, 386] on div "Has anyone tried replacing forms with voice input? Curious about real-world res…" at bounding box center [1036, 391] width 347 height 30
click at [1046, 380] on span "Has anyone tried replacing forms with voice input? Curious about real-world res…" at bounding box center [1005, 381] width 284 height 10
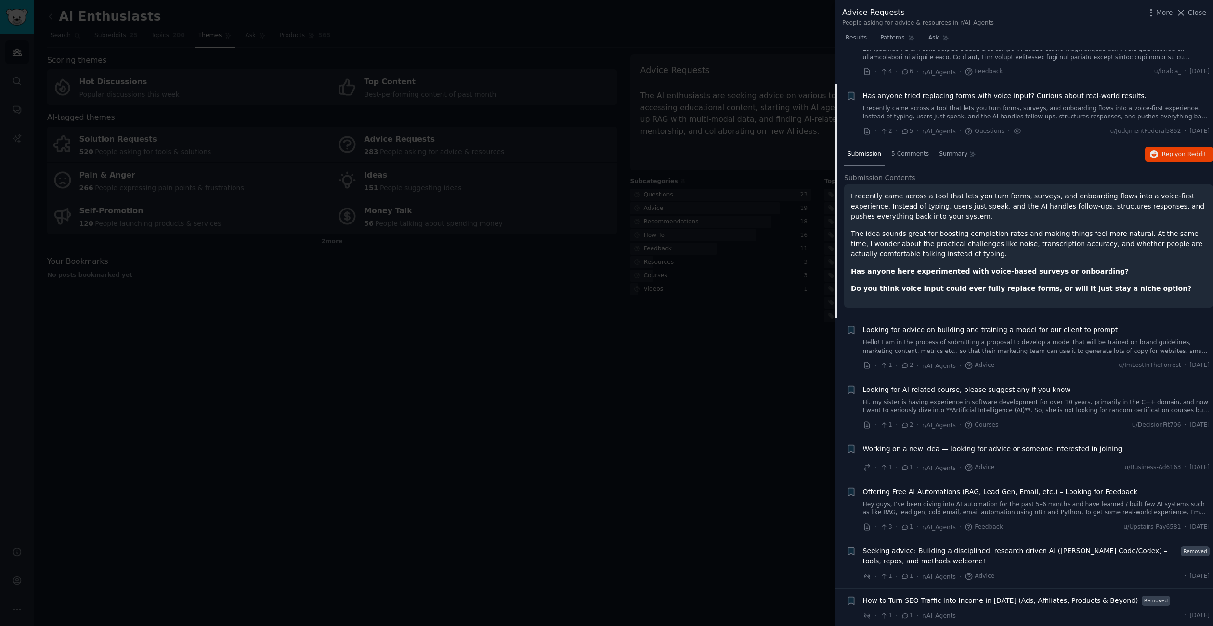
scroll to position [518, 0]
click at [905, 158] on div "5 Comments" at bounding box center [910, 152] width 44 height 23
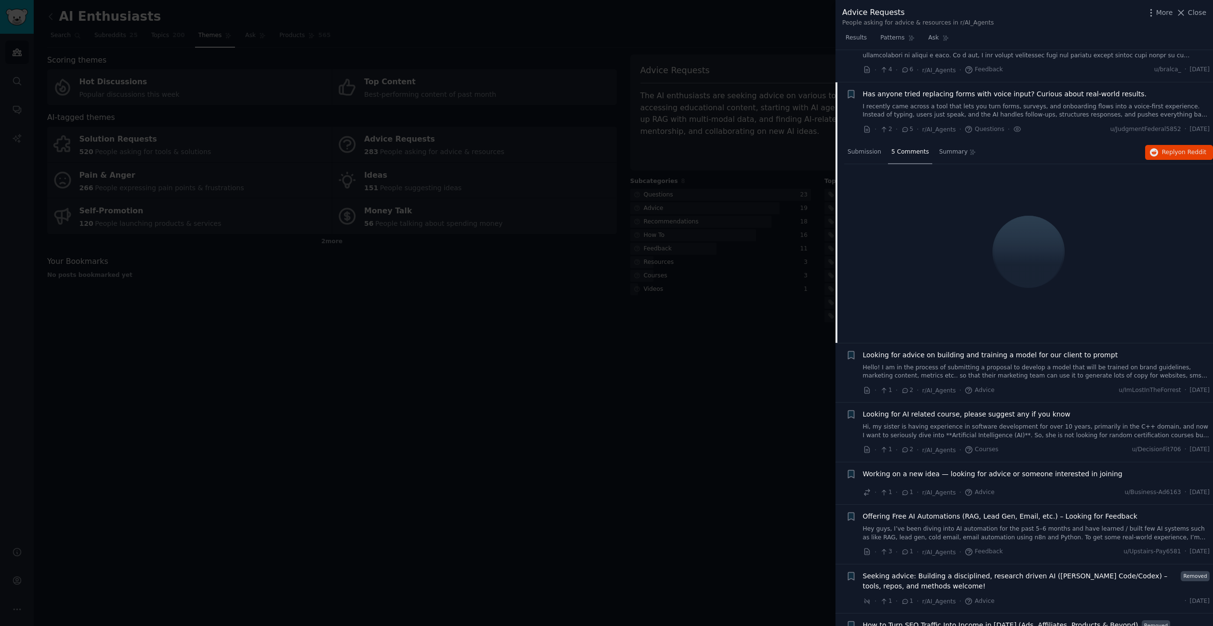
scroll to position [497, 0]
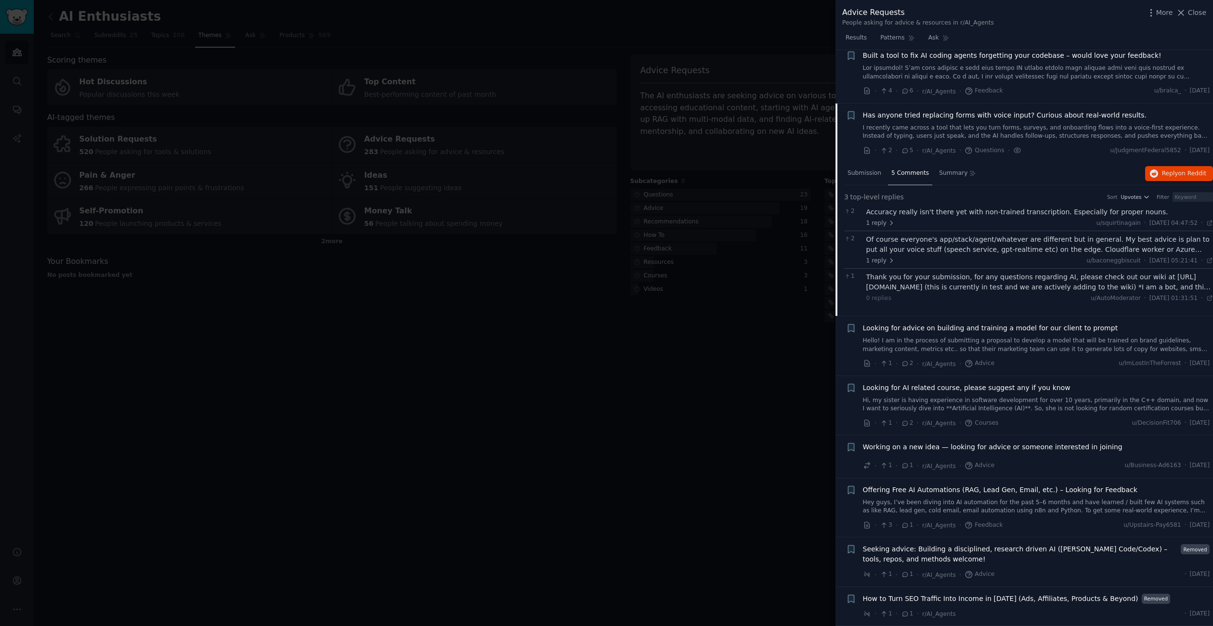
click at [1007, 248] on div "Of course everyone's app/stack/agent/whatever are different but in general. My …" at bounding box center [1039, 244] width 347 height 20
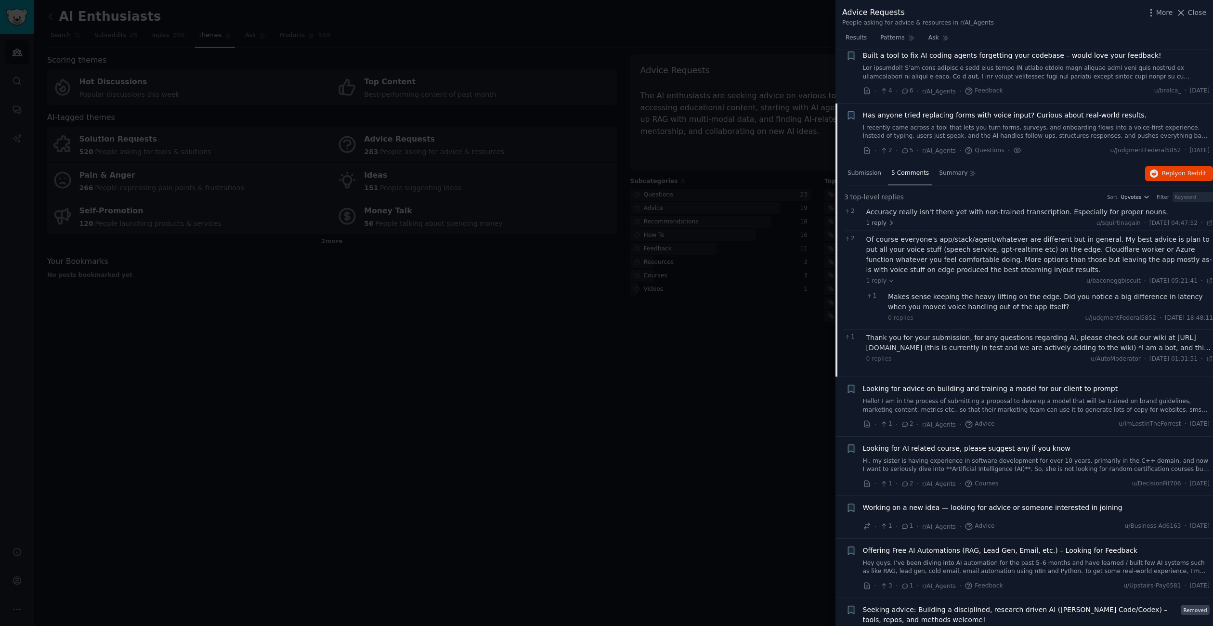
scroll to position [518, 0]
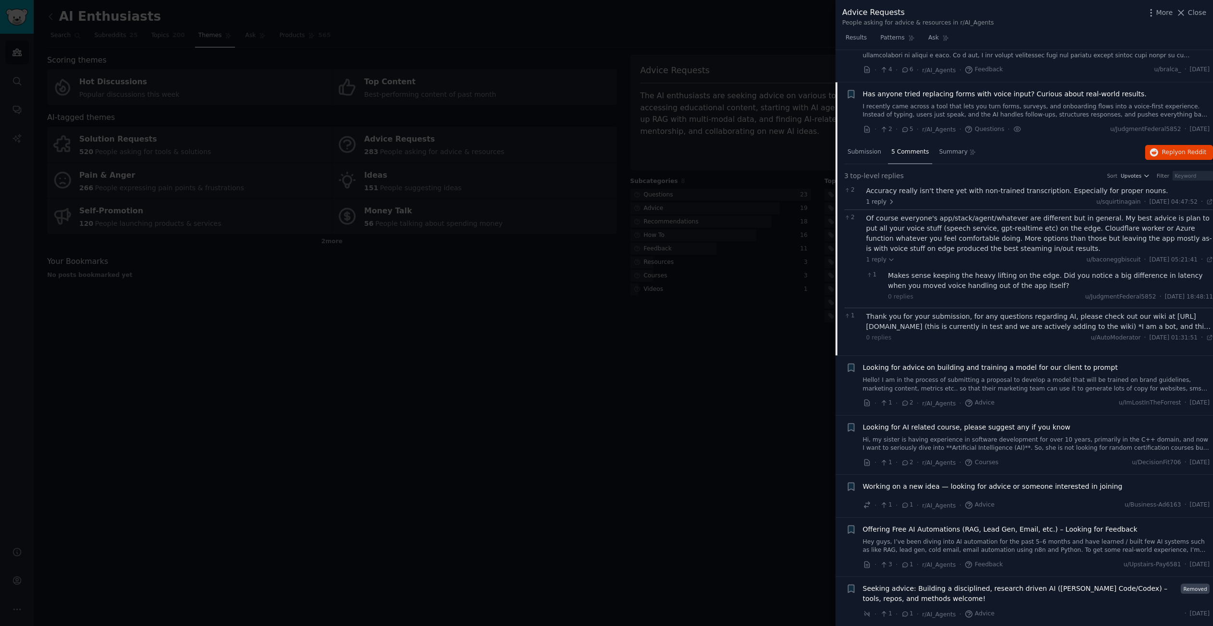
click at [1188, 160] on div "Submission 5 Comments Summary Reply on Reddit" at bounding box center [1028, 152] width 369 height 23
click at [1189, 155] on span "on Reddit" at bounding box center [1192, 152] width 28 height 7
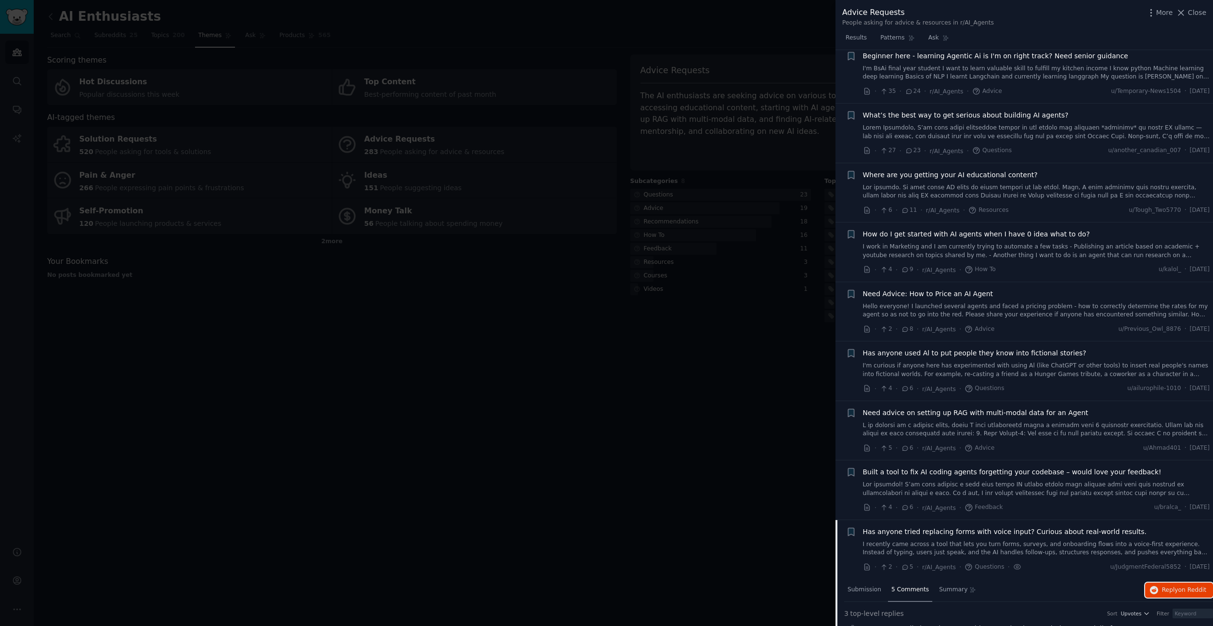
scroll to position [0, 0]
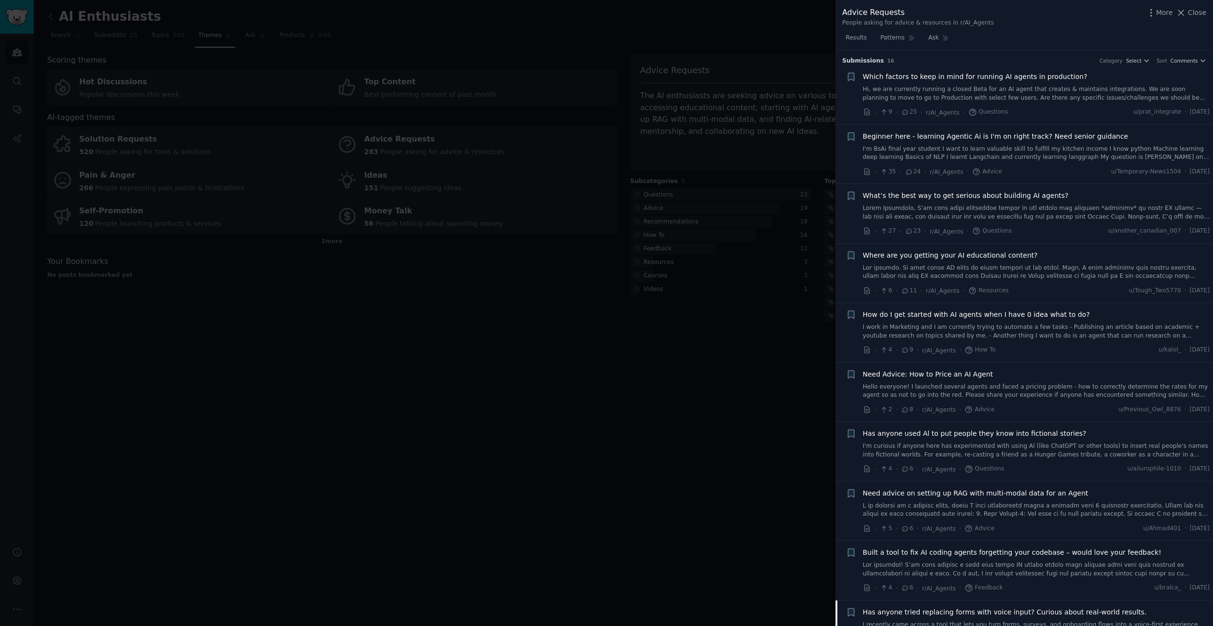
click at [758, 251] on div at bounding box center [606, 313] width 1213 height 626
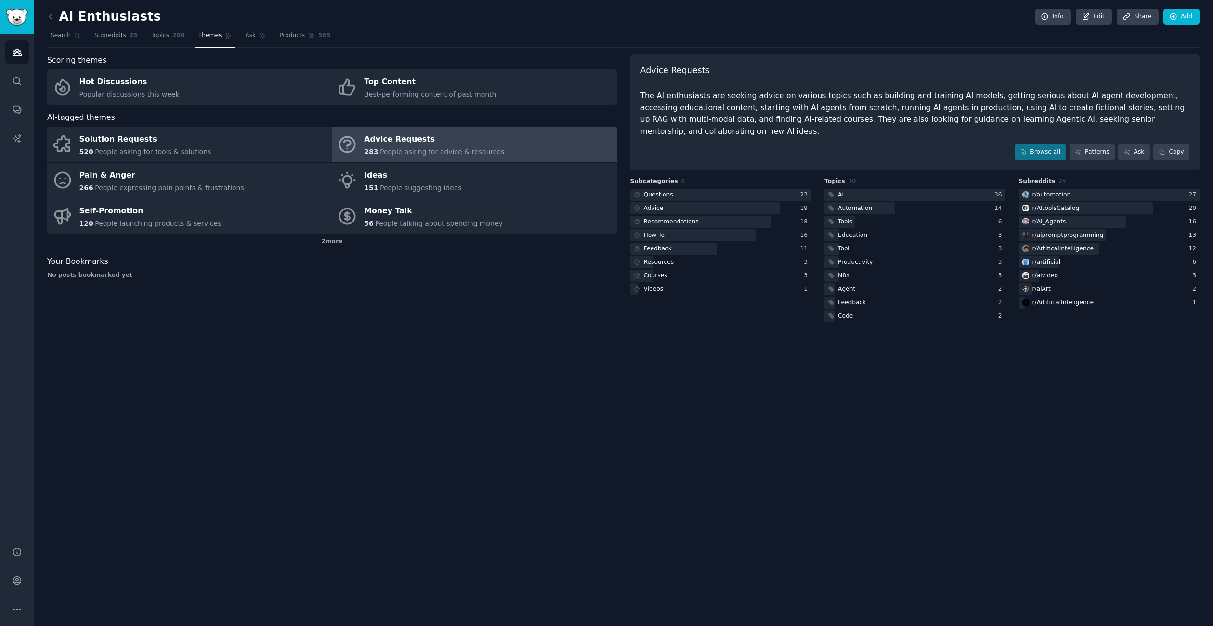
click at [872, 116] on div "The AI enthusiasts are seeking advice on various topics such as building and tr…" at bounding box center [914, 113] width 549 height 47
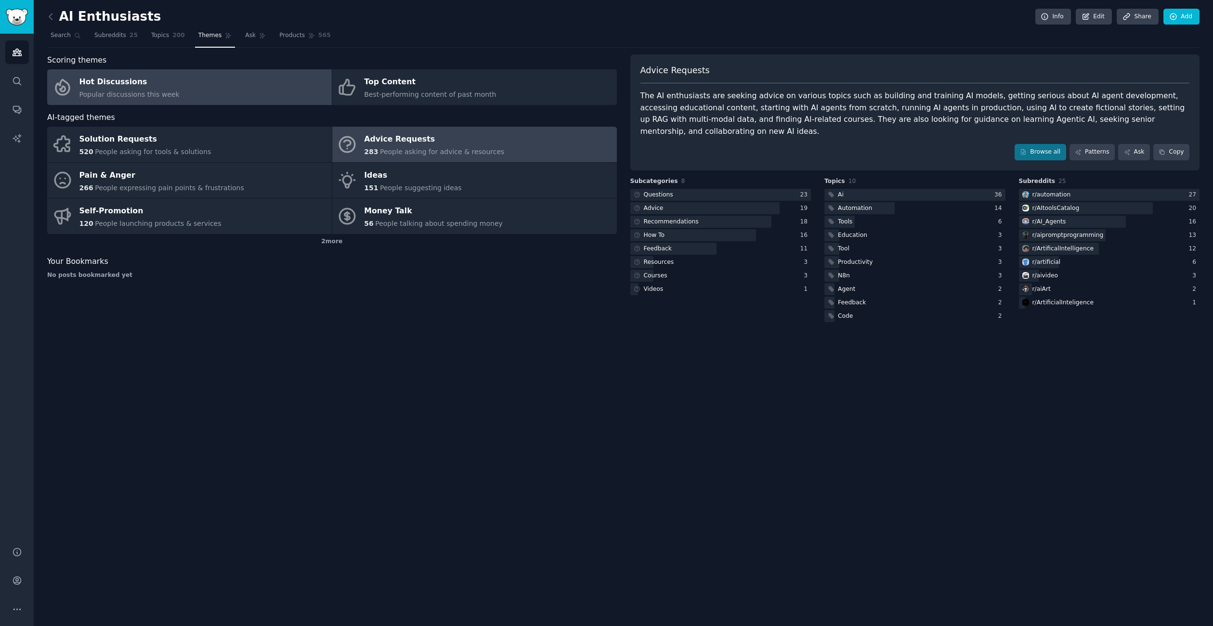
click at [253, 87] on link "Hot Discussions Popular discussions this week" at bounding box center [189, 87] width 284 height 36
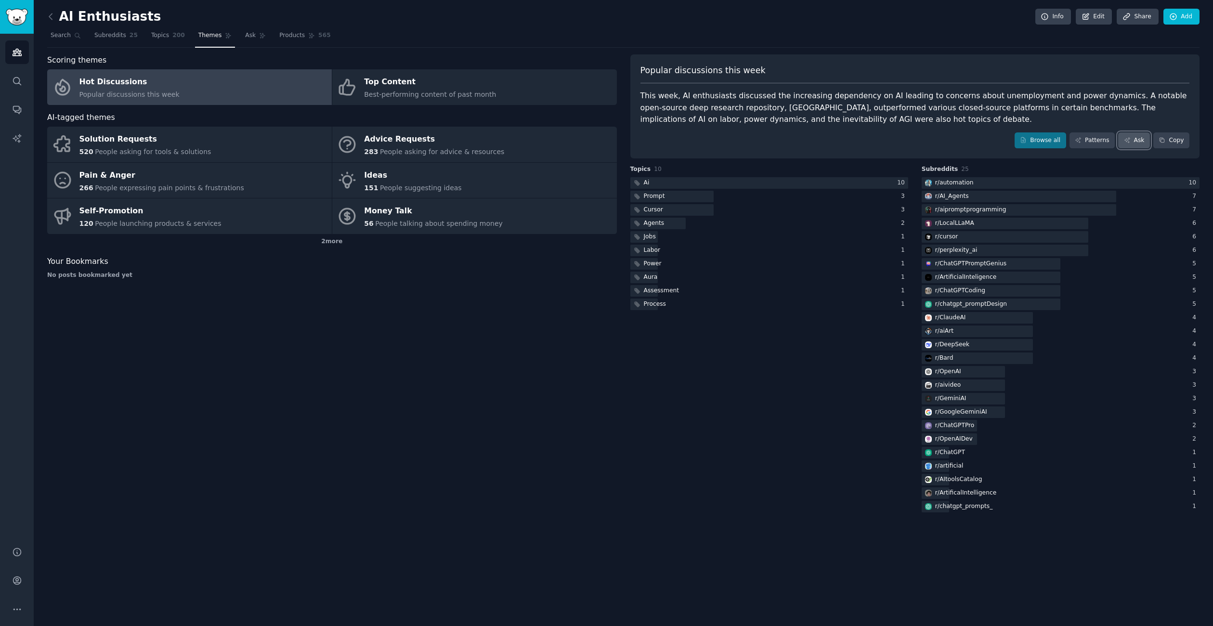
click at [1137, 140] on link "Ask" at bounding box center [1134, 140] width 32 height 16
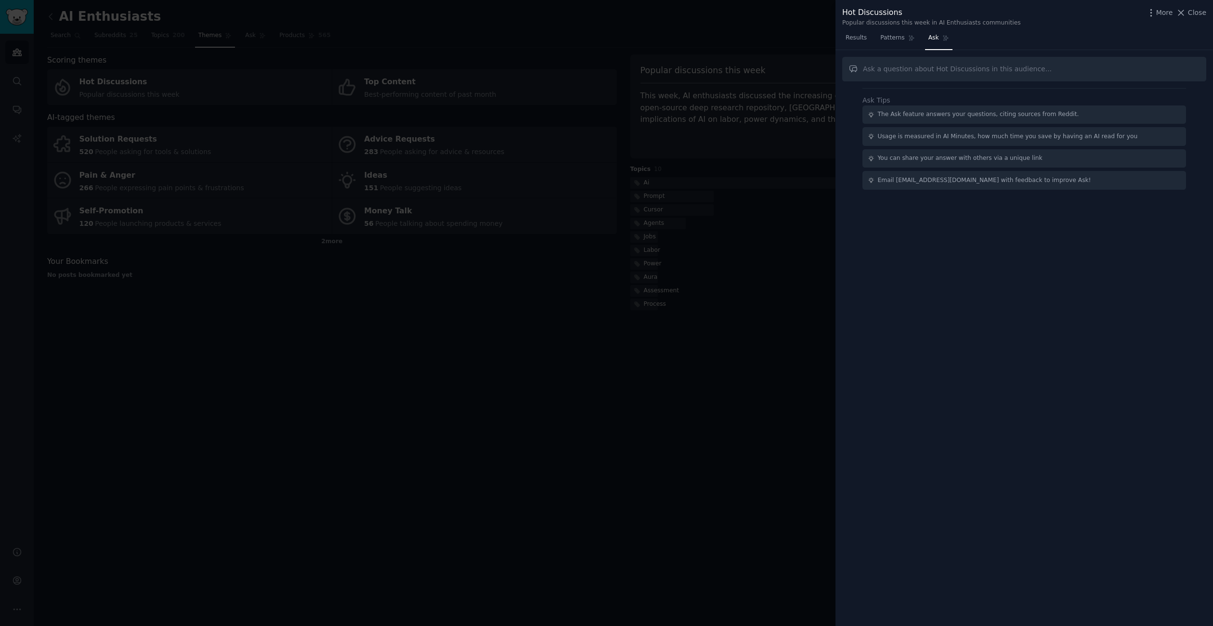
type input "i"
click at [1086, 63] on input "are there many people talking about ASR or STT solutions?" at bounding box center [1024, 69] width 364 height 25
drag, startPoint x: 1083, startPoint y: 69, endPoint x: 723, endPoint y: 38, distance: 360.9
click at [723, 38] on div "Hot Discussions Popular discussions this week in AI Enthusiasts communities Mor…" at bounding box center [606, 313] width 1213 height 626
click at [1098, 65] on input "are there many people talking about ASR or STT solutions?" at bounding box center [1024, 69] width 364 height 25
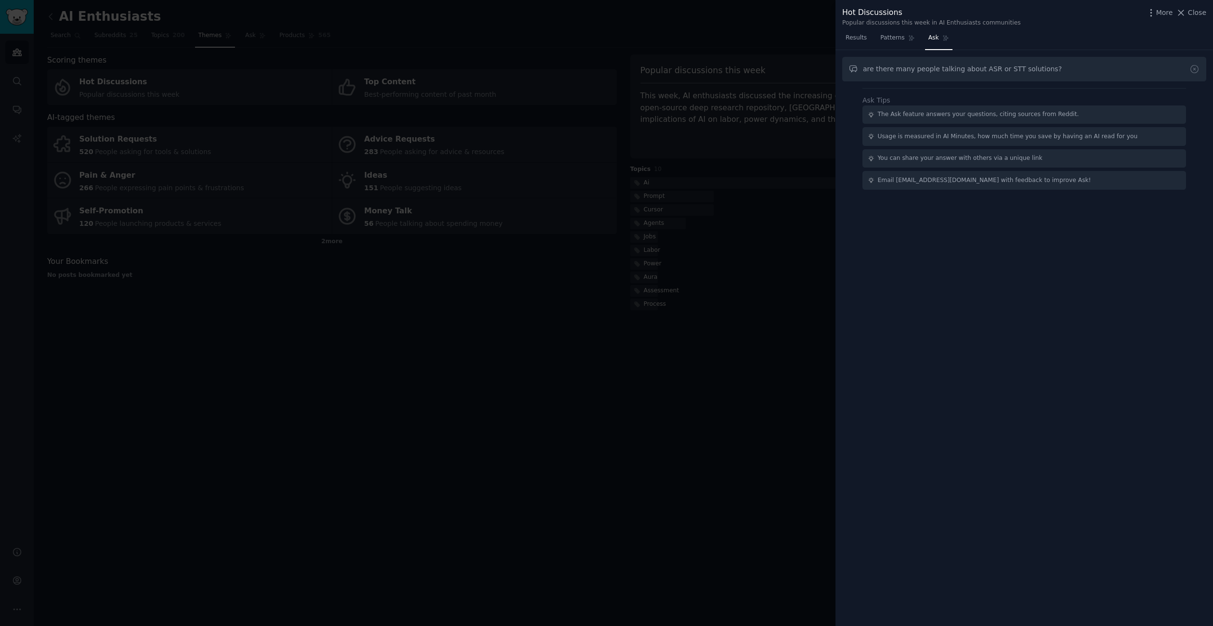
type input "are there many people talking about ASR or STT solutions?"
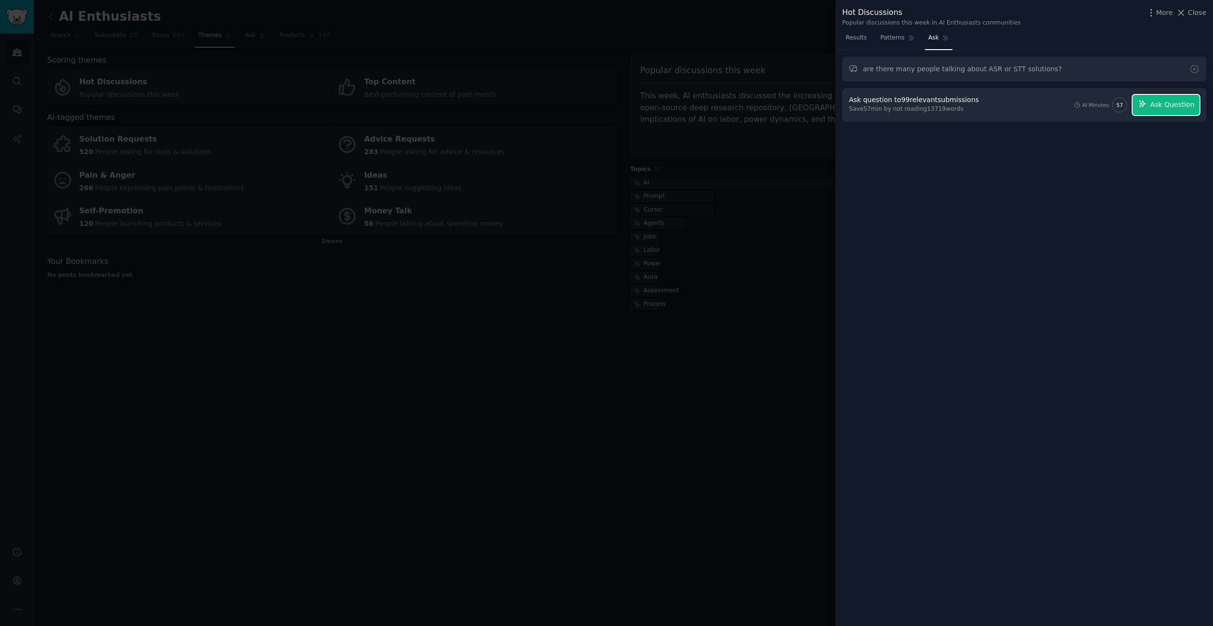
click at [1163, 98] on button "Ask Question" at bounding box center [1165, 105] width 67 height 20
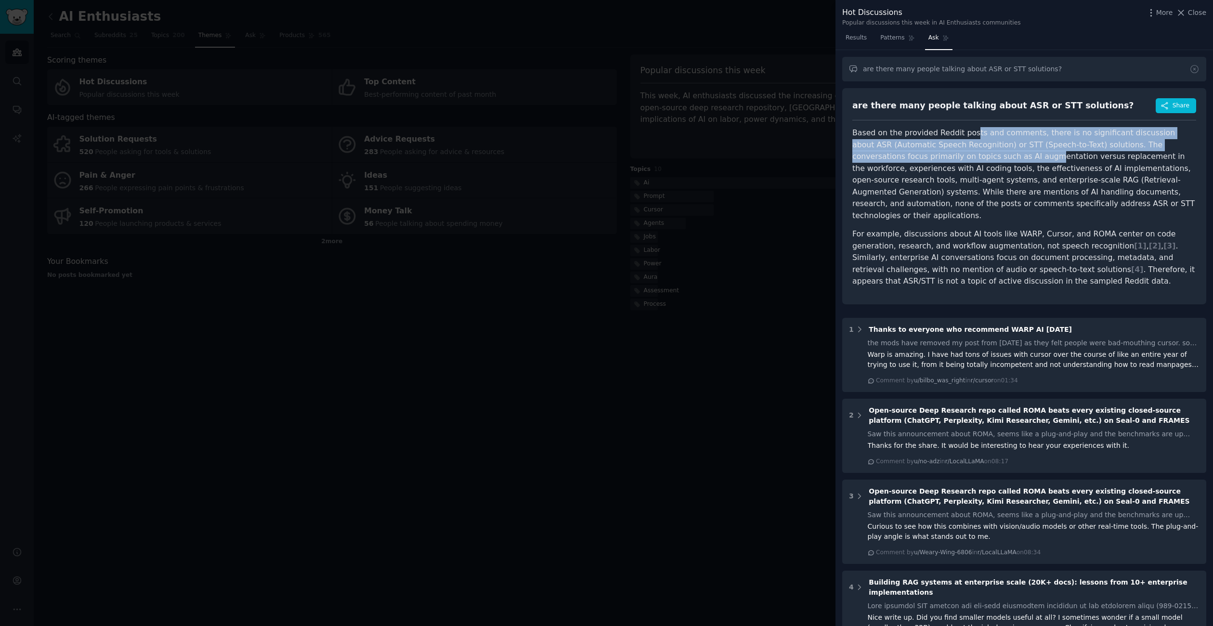
drag, startPoint x: 971, startPoint y: 128, endPoint x: 979, endPoint y: 153, distance: 26.2
click at [979, 153] on p "Based on the provided Reddit posts and comments, there is no significant discus…" at bounding box center [1024, 174] width 344 height 94
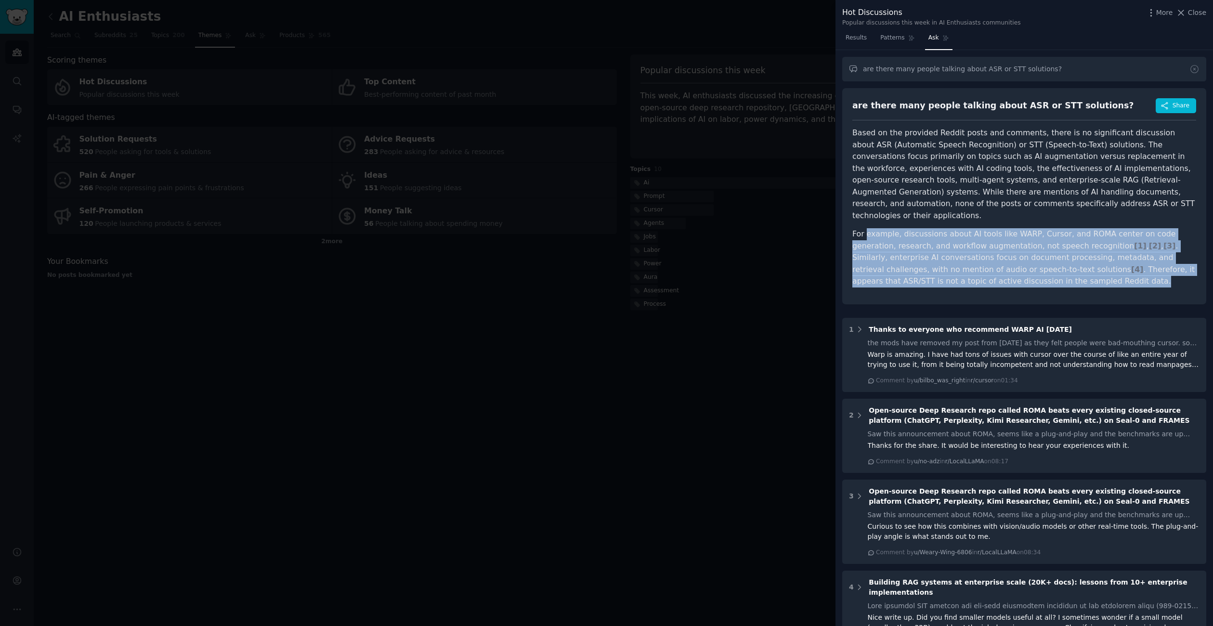
drag, startPoint x: 867, startPoint y: 218, endPoint x: 1106, endPoint y: 270, distance: 244.4
click at [1106, 270] on p "For example, discussions about AI tools like WARP, Cursor, and ROMA center on c…" at bounding box center [1024, 257] width 344 height 59
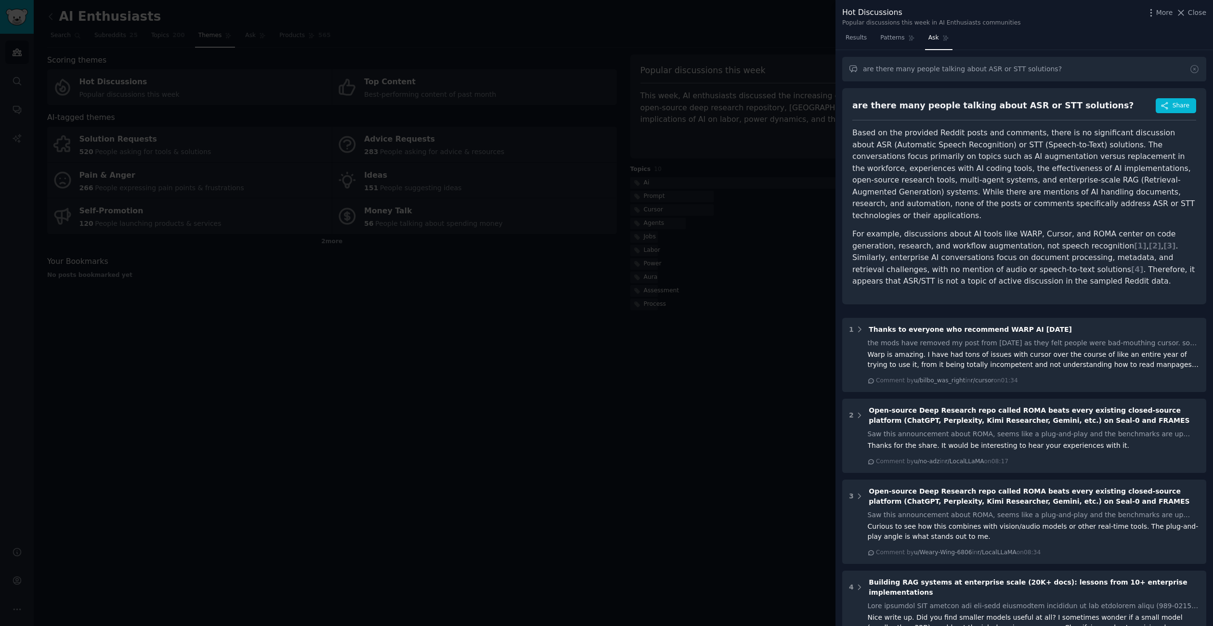
click at [682, 249] on div at bounding box center [606, 313] width 1213 height 626
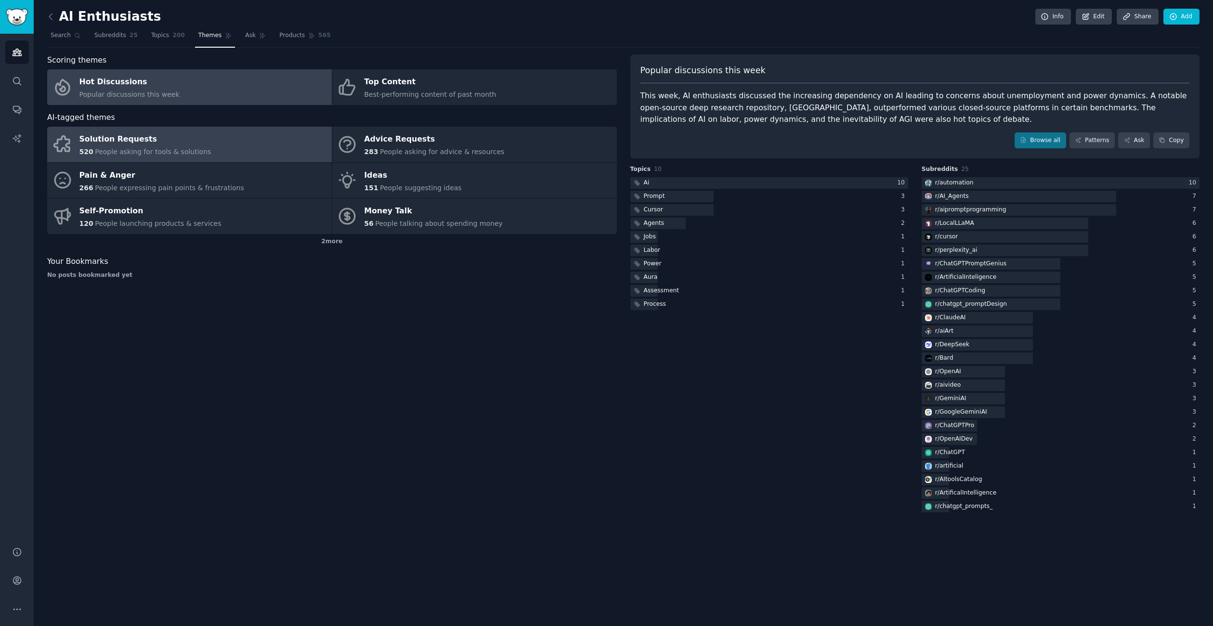
click at [157, 141] on div "Solution Requests" at bounding box center [145, 139] width 132 height 15
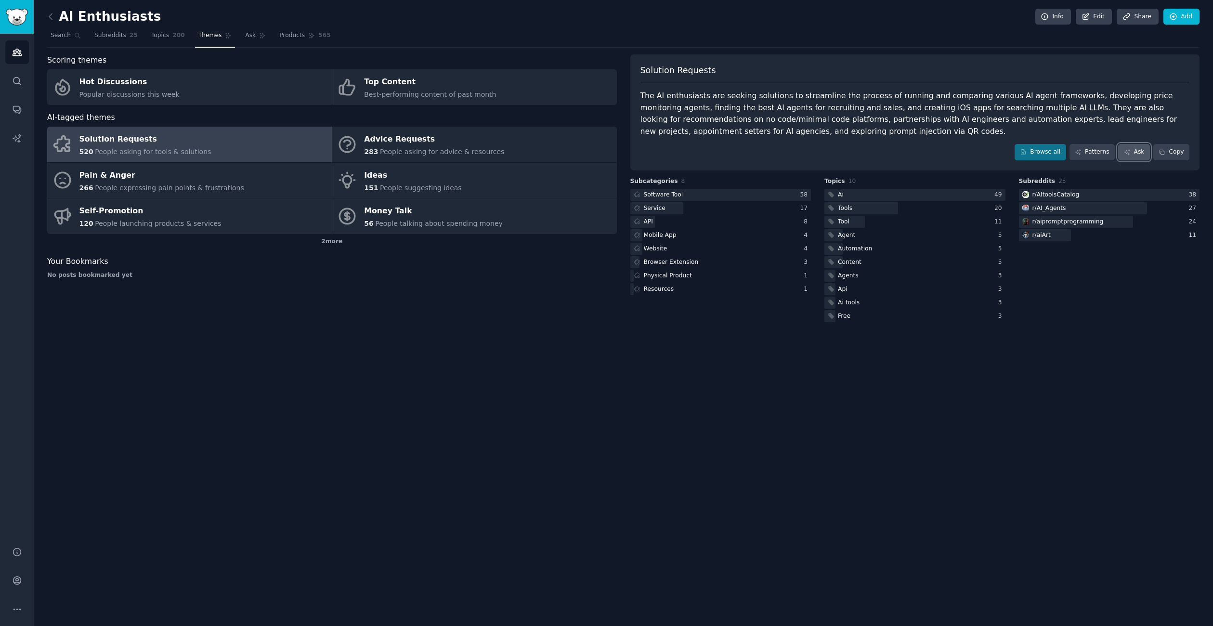
click at [1135, 155] on link "Ask" at bounding box center [1134, 152] width 32 height 16
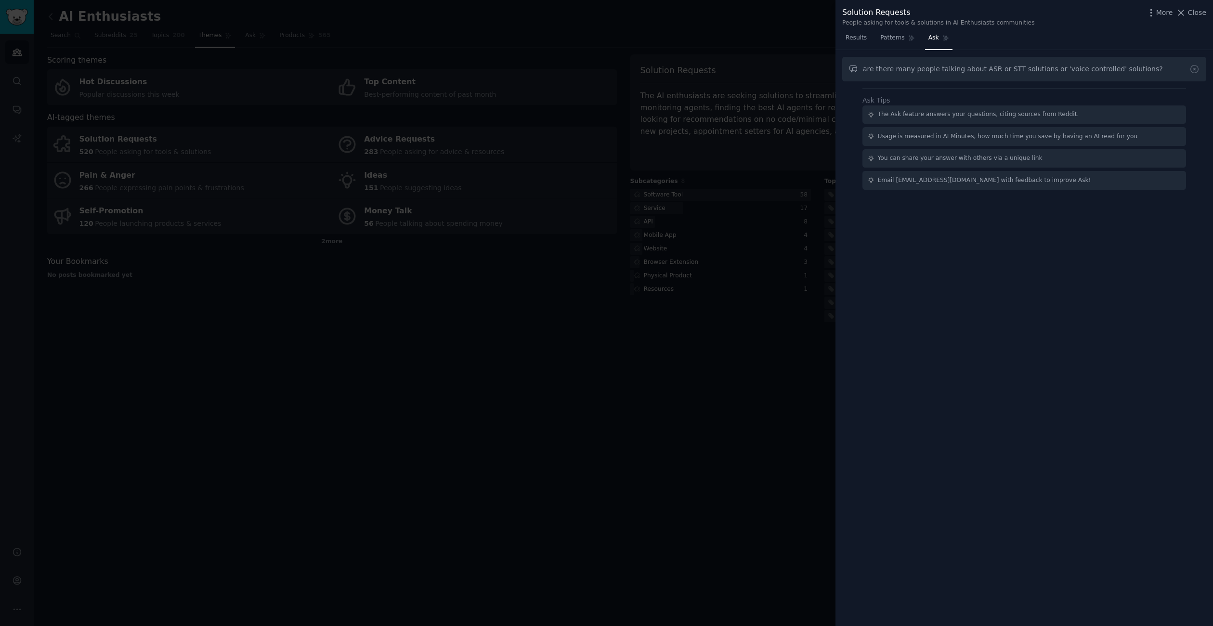
type input "are there many people talking about ASR or STT solutions or 'voice controlled' …"
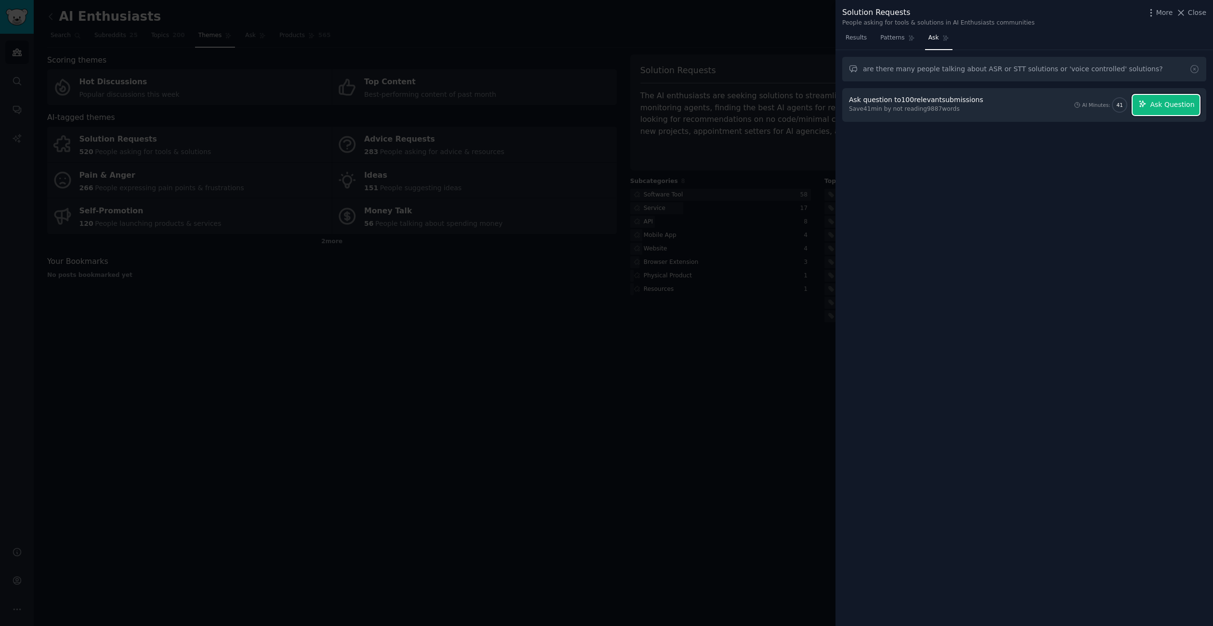
click at [1175, 101] on span "Ask Question" at bounding box center [1172, 105] width 44 height 10
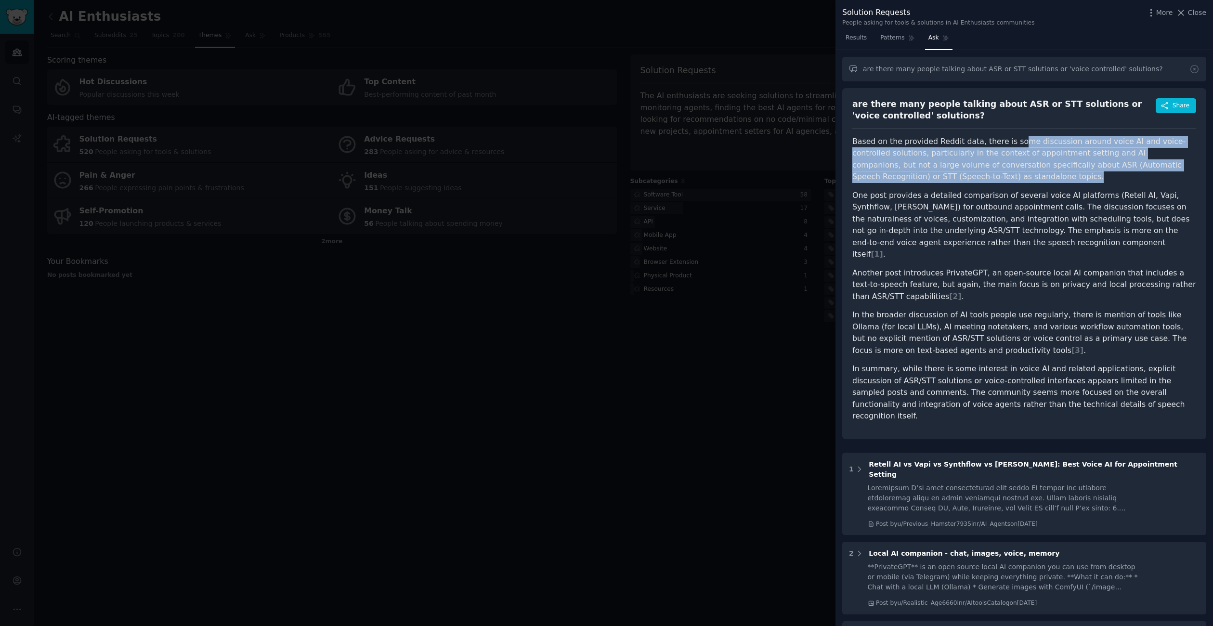
drag, startPoint x: 1014, startPoint y: 140, endPoint x: 1023, endPoint y: 179, distance: 40.5
click at [1023, 179] on p "Based on the provided Reddit data, there is some discussion around voice AI and…" at bounding box center [1024, 159] width 344 height 47
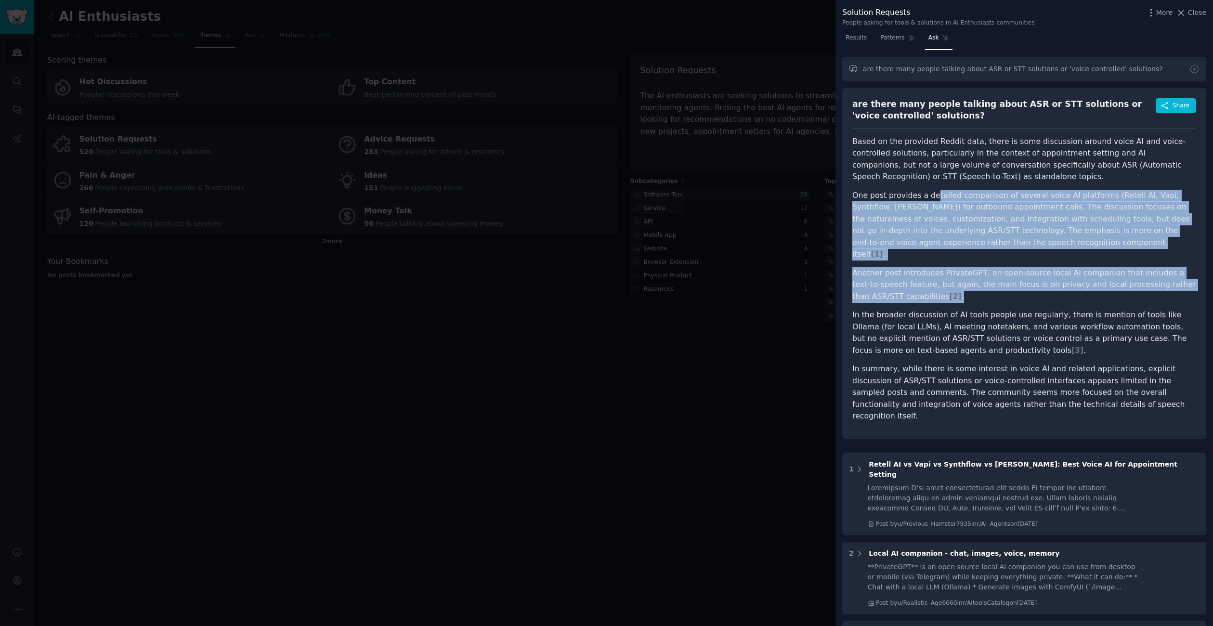
drag, startPoint x: 933, startPoint y: 199, endPoint x: 1016, endPoint y: 285, distance: 119.2
click at [1016, 285] on ul "One post provides a detailed comparison of several voice AI platforms (Retell A…" at bounding box center [1024, 273] width 344 height 167
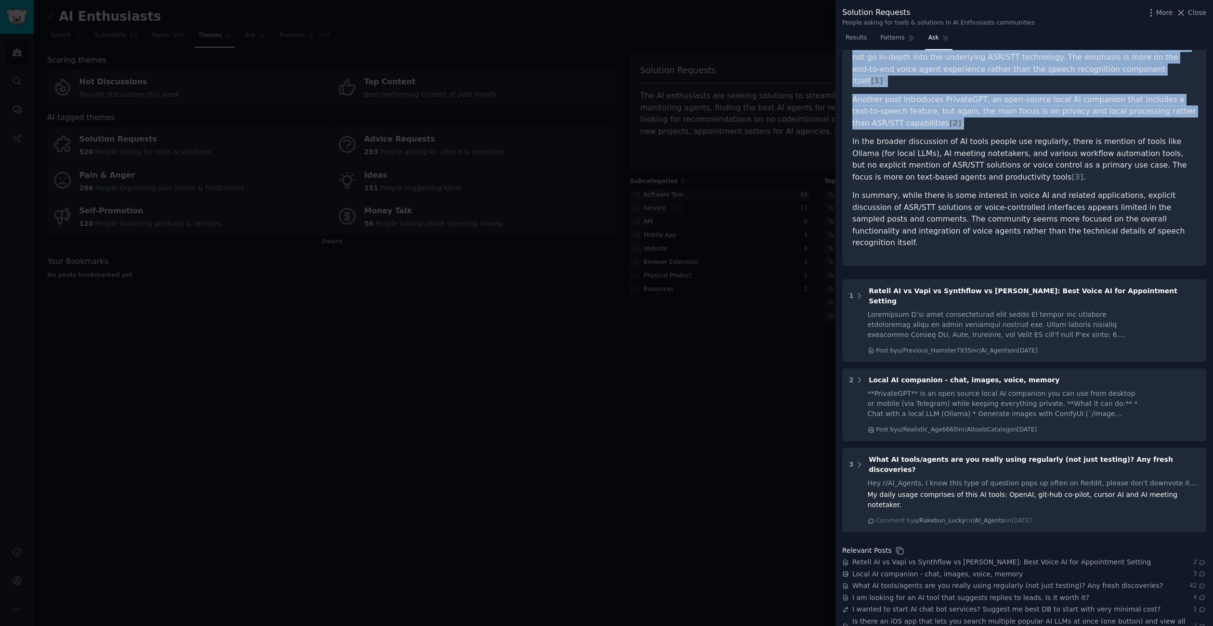
scroll to position [183, 0]
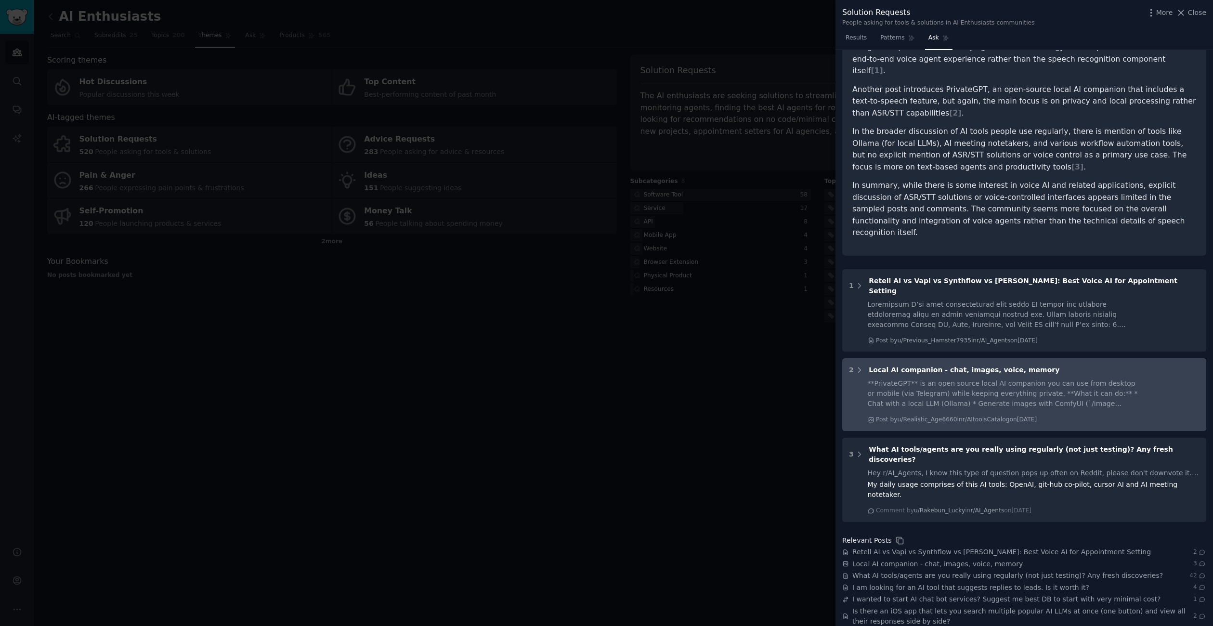
click at [962, 358] on div "2 Local AI companion - chat, images, voice, memory **PrivateGPT** is an open so…" at bounding box center [1024, 394] width 364 height 73
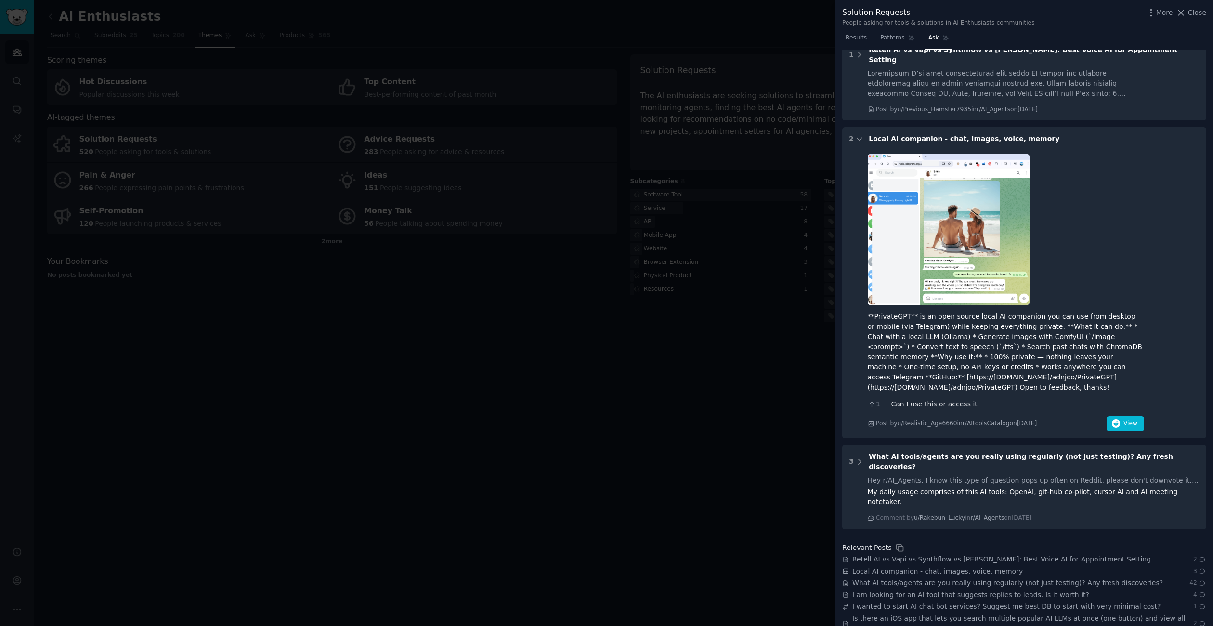
scroll to position [422, 0]
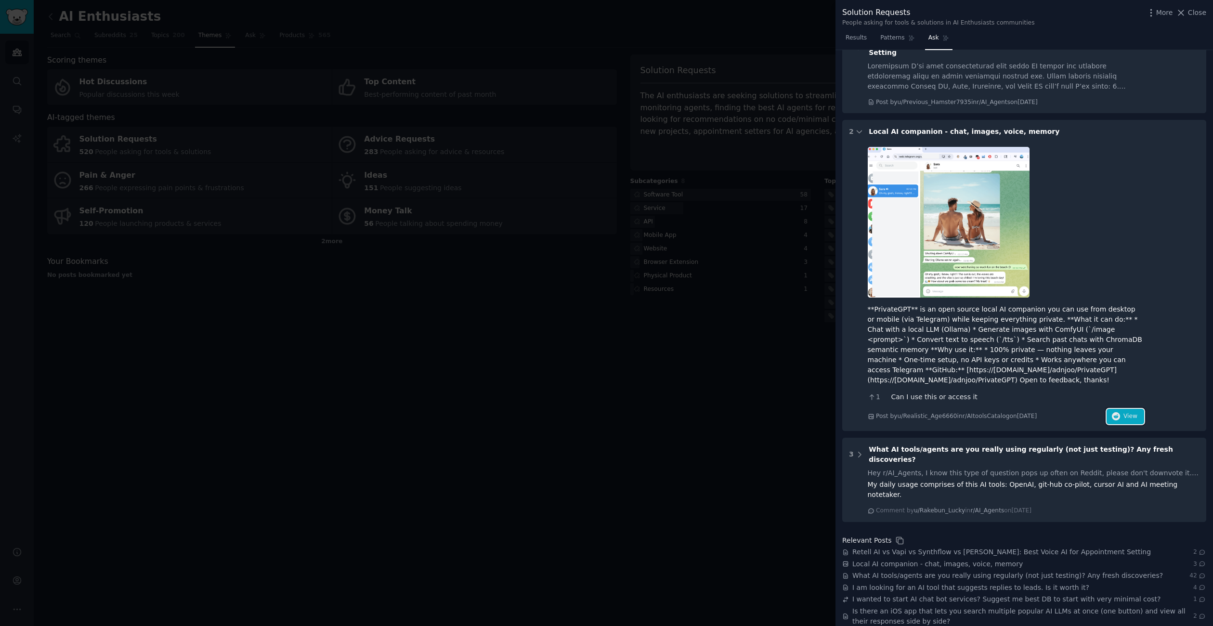
click at [1119, 409] on button "View" at bounding box center [1125, 416] width 38 height 15
click at [788, 504] on div at bounding box center [606, 313] width 1213 height 626
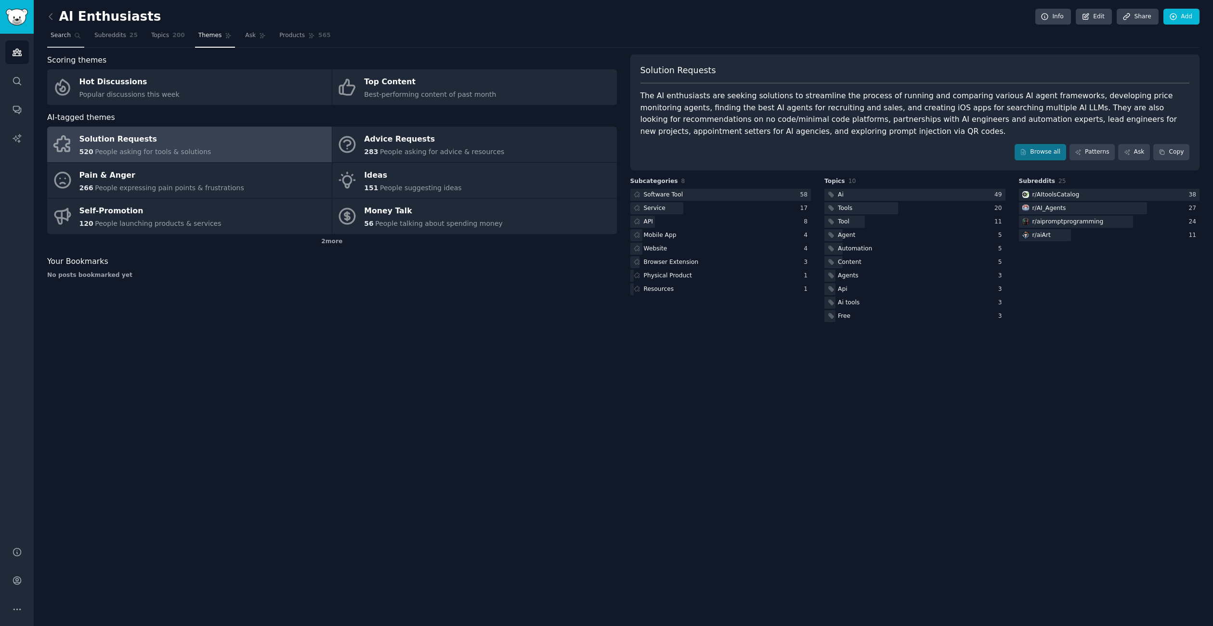
click at [66, 40] on link "Search" at bounding box center [65, 38] width 37 height 20
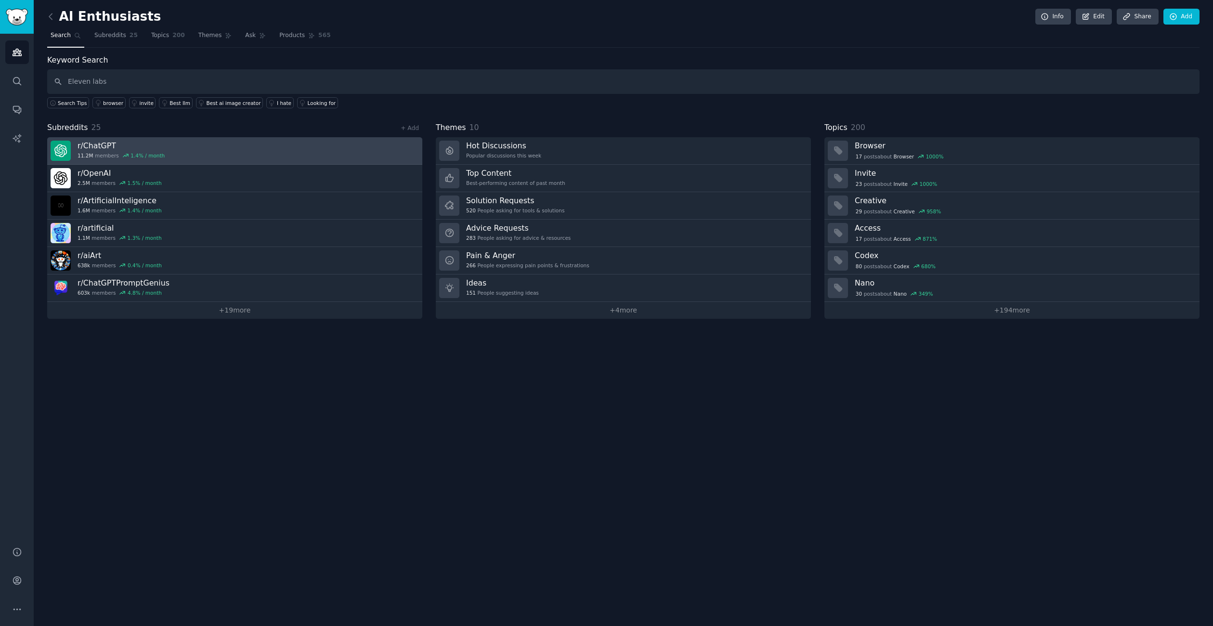
type input "Eleven labs"
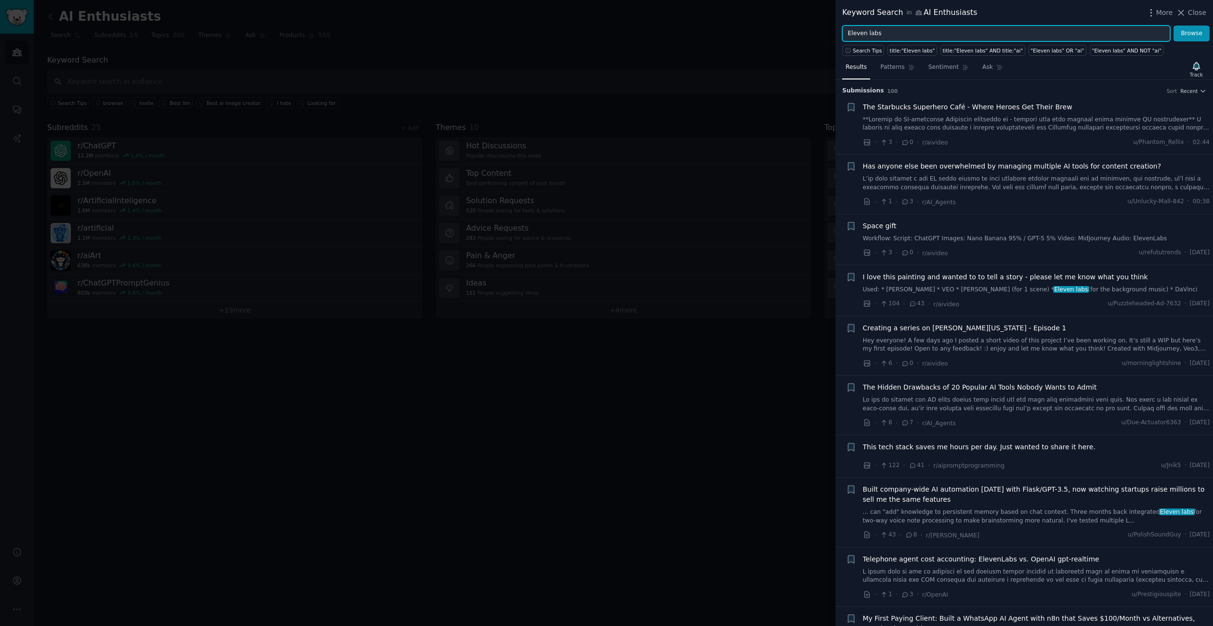
click at [942, 33] on input "Eleven labs" at bounding box center [1006, 34] width 328 height 16
type input "Eleven labs AI"
click at [1173, 26] on button "Browse" at bounding box center [1191, 34] width 36 height 16
